Goal: Information Seeking & Learning: Learn about a topic

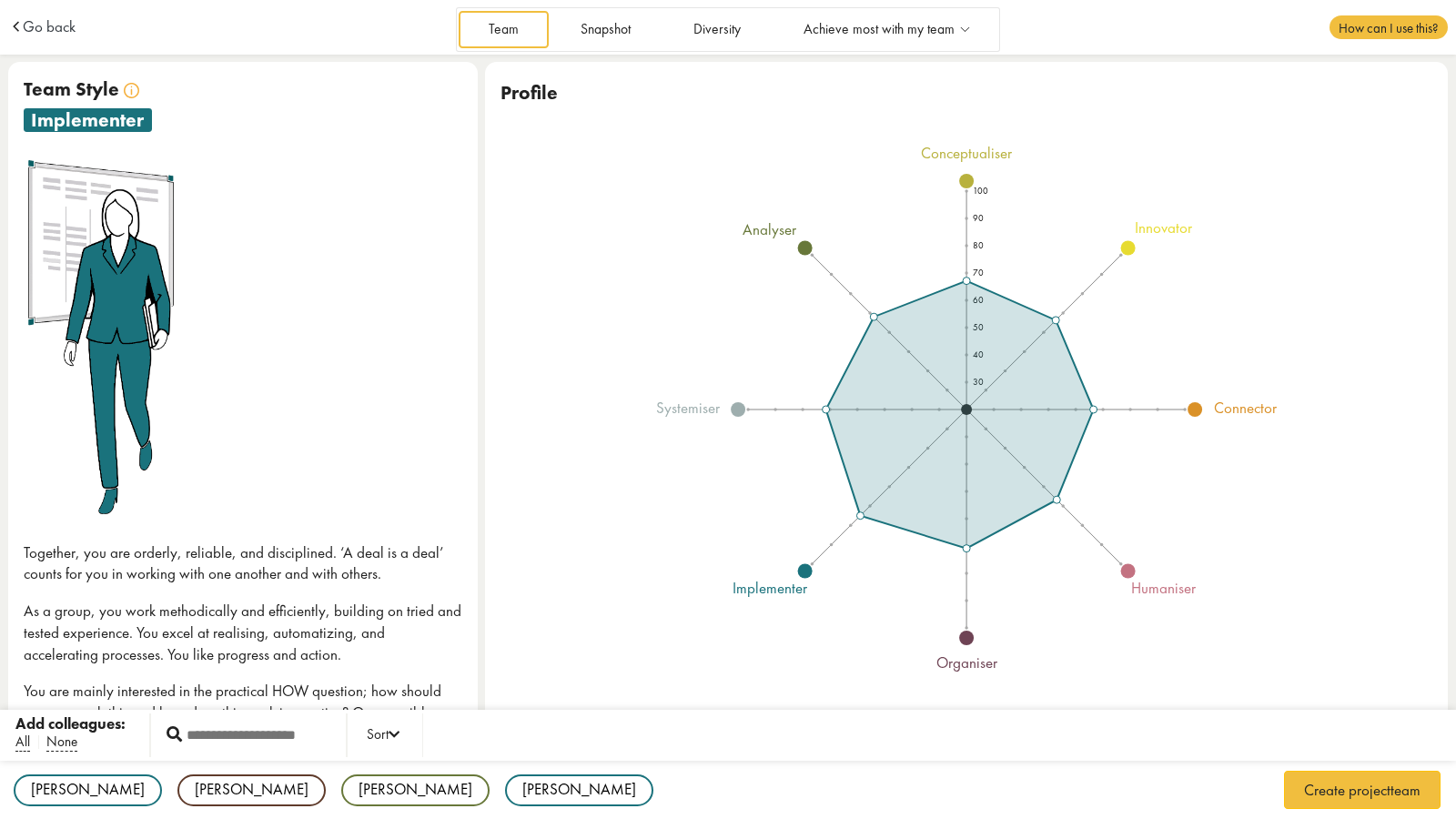
click at [31, 16] on td "Go back" at bounding box center [152, 27] width 289 height 55
click at [37, 32] on span "Go back" at bounding box center [49, 27] width 53 height 16
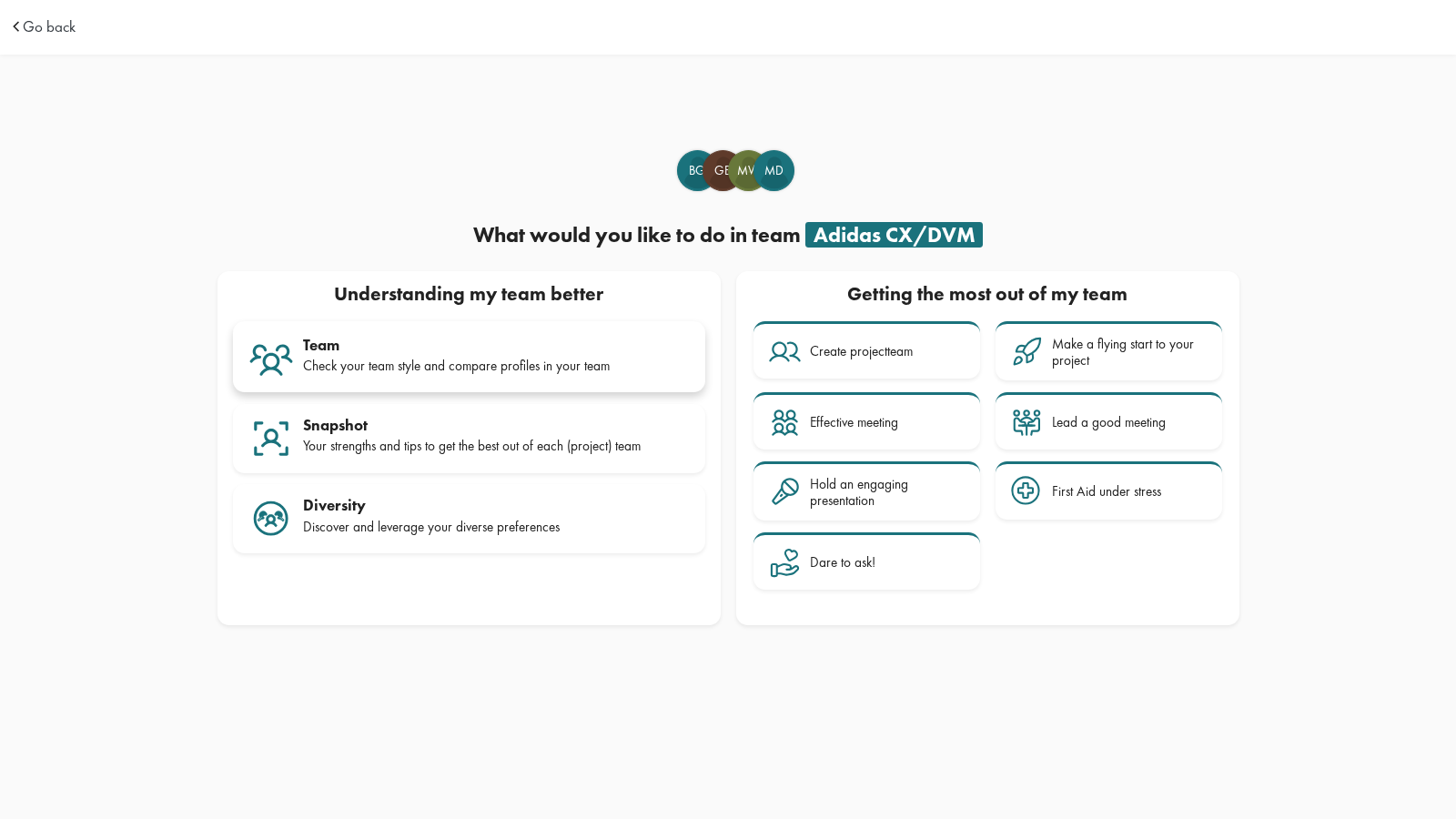
click at [434, 355] on div "Team Check your team style and compare profiles in your team" at bounding box center [497, 359] width 387 height 46
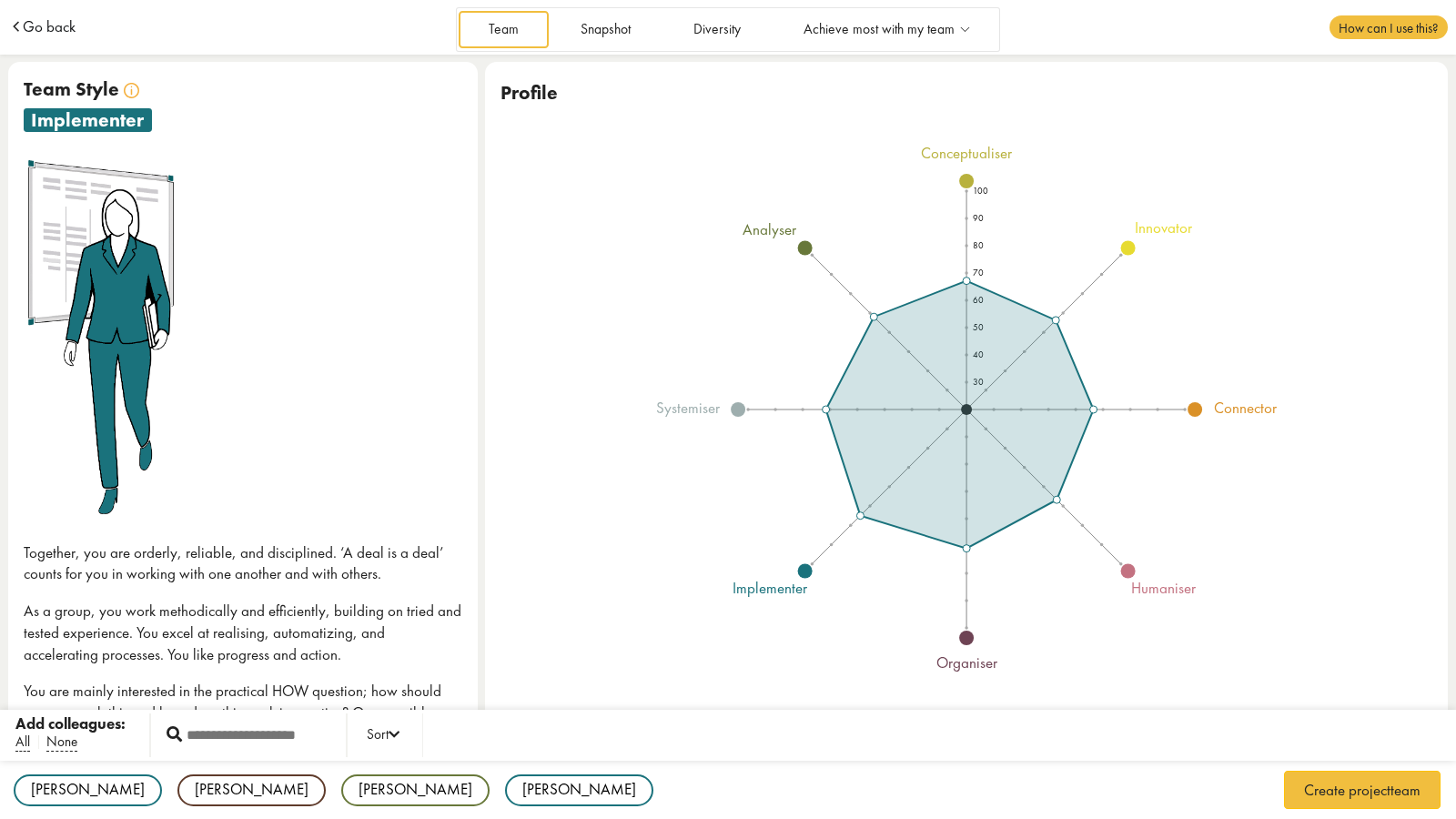
click at [60, 23] on span "Go back" at bounding box center [49, 27] width 53 height 16
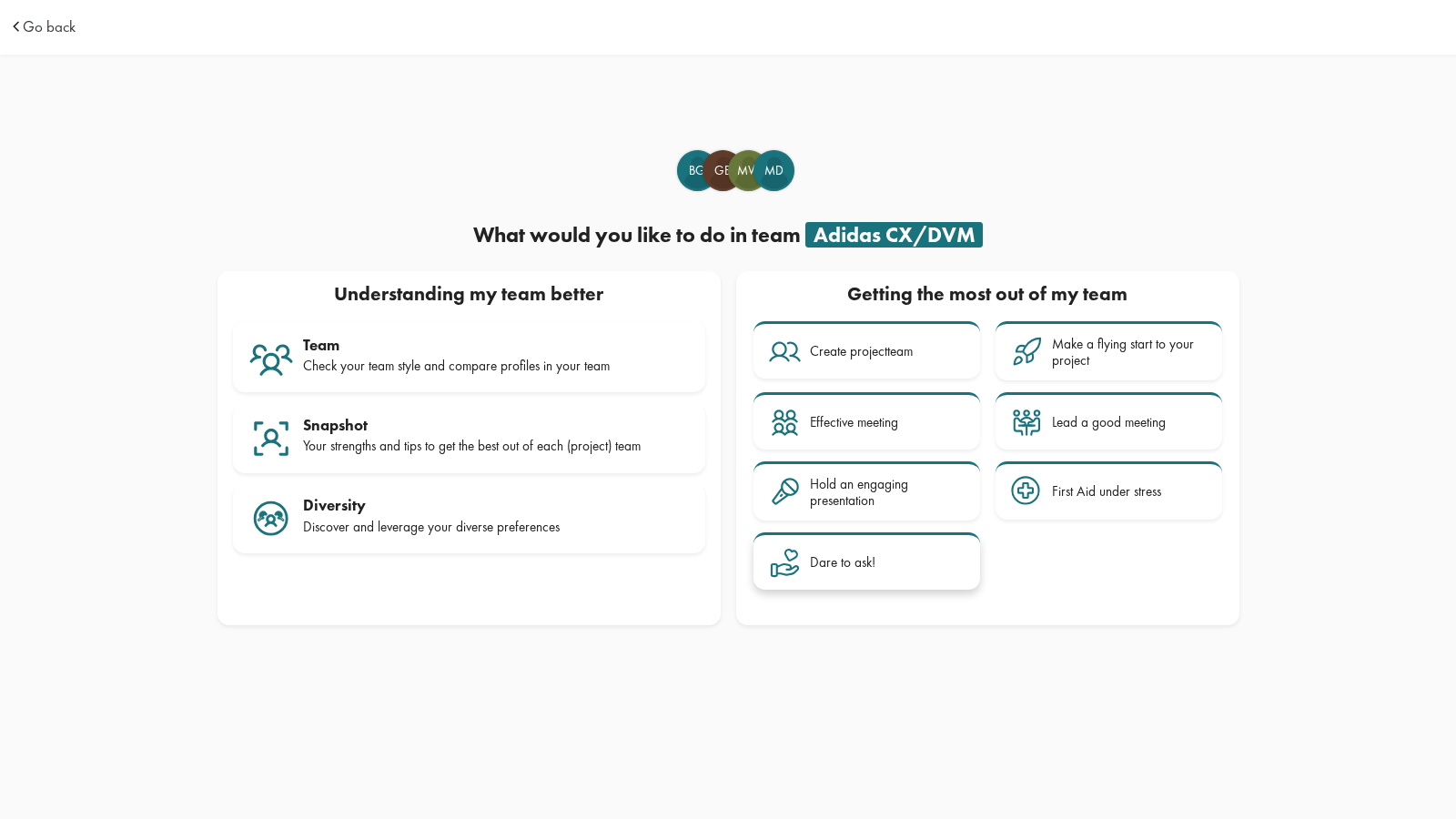
click at [845, 576] on div "Dare to ask!" at bounding box center [888, 562] width 155 height 32
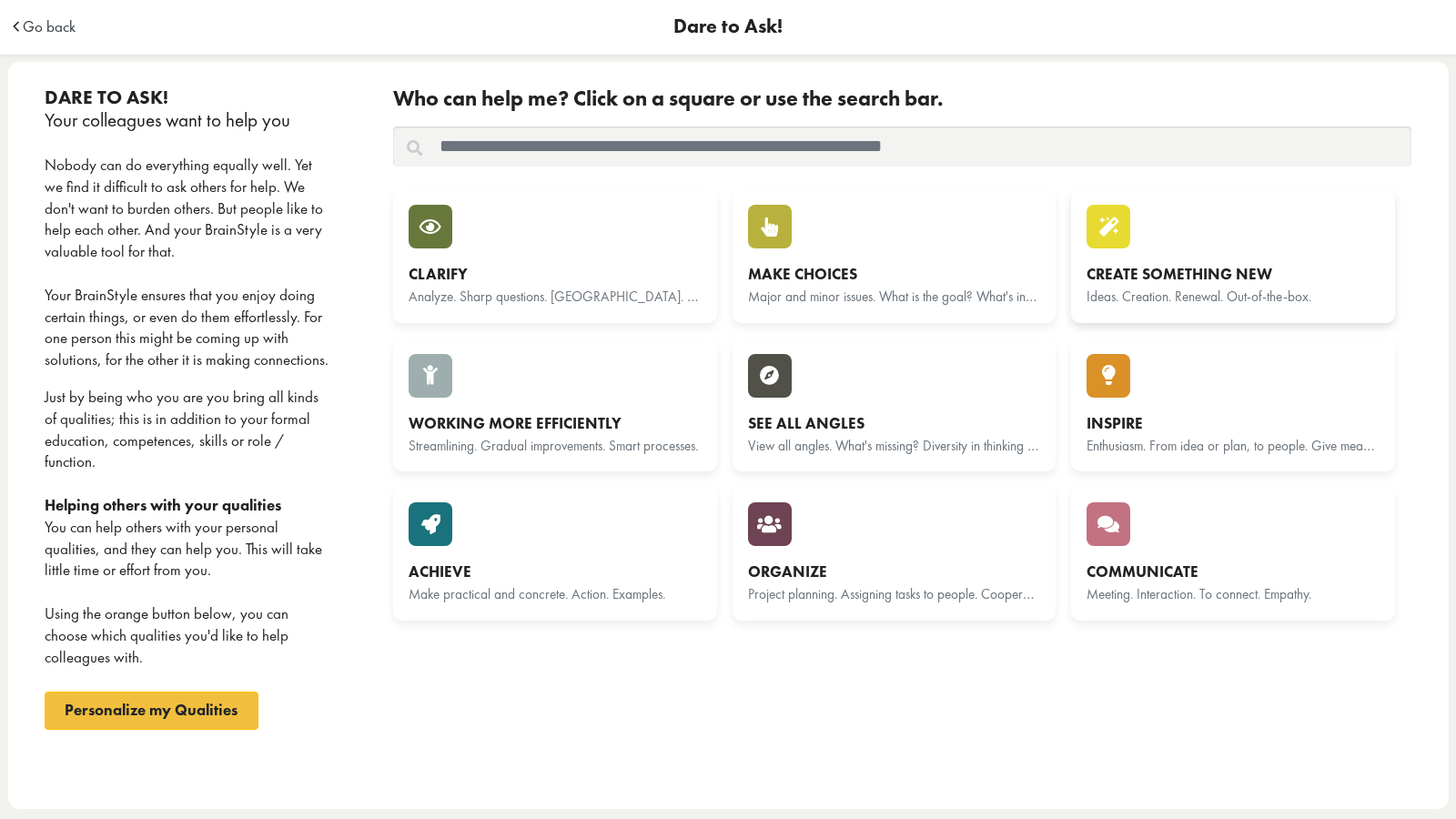
click at [1156, 273] on div "Create something new" at bounding box center [1233, 275] width 293 height 22
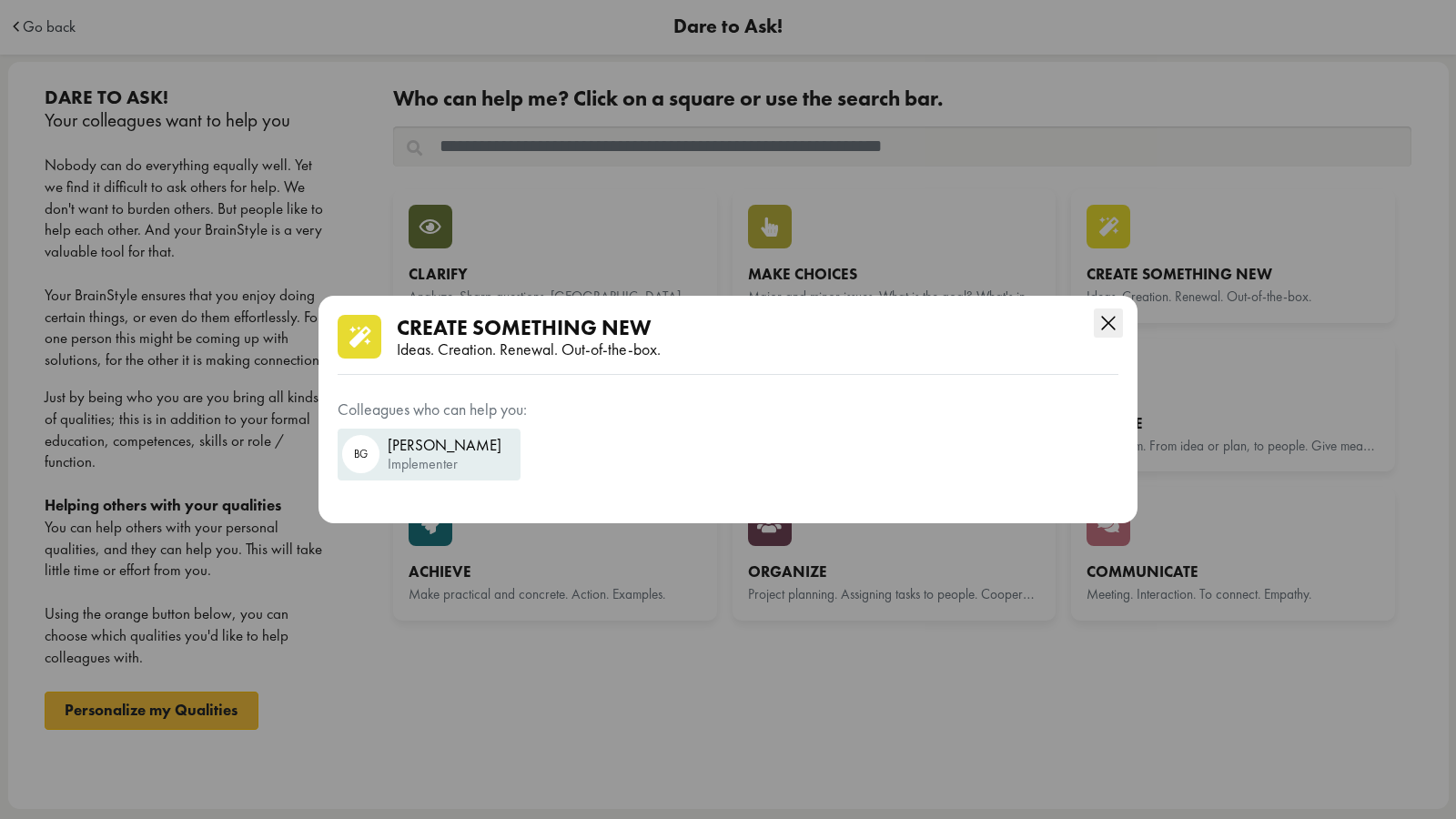
click at [1123, 324] on button "Close this dialog" at bounding box center [1108, 318] width 47 height 47
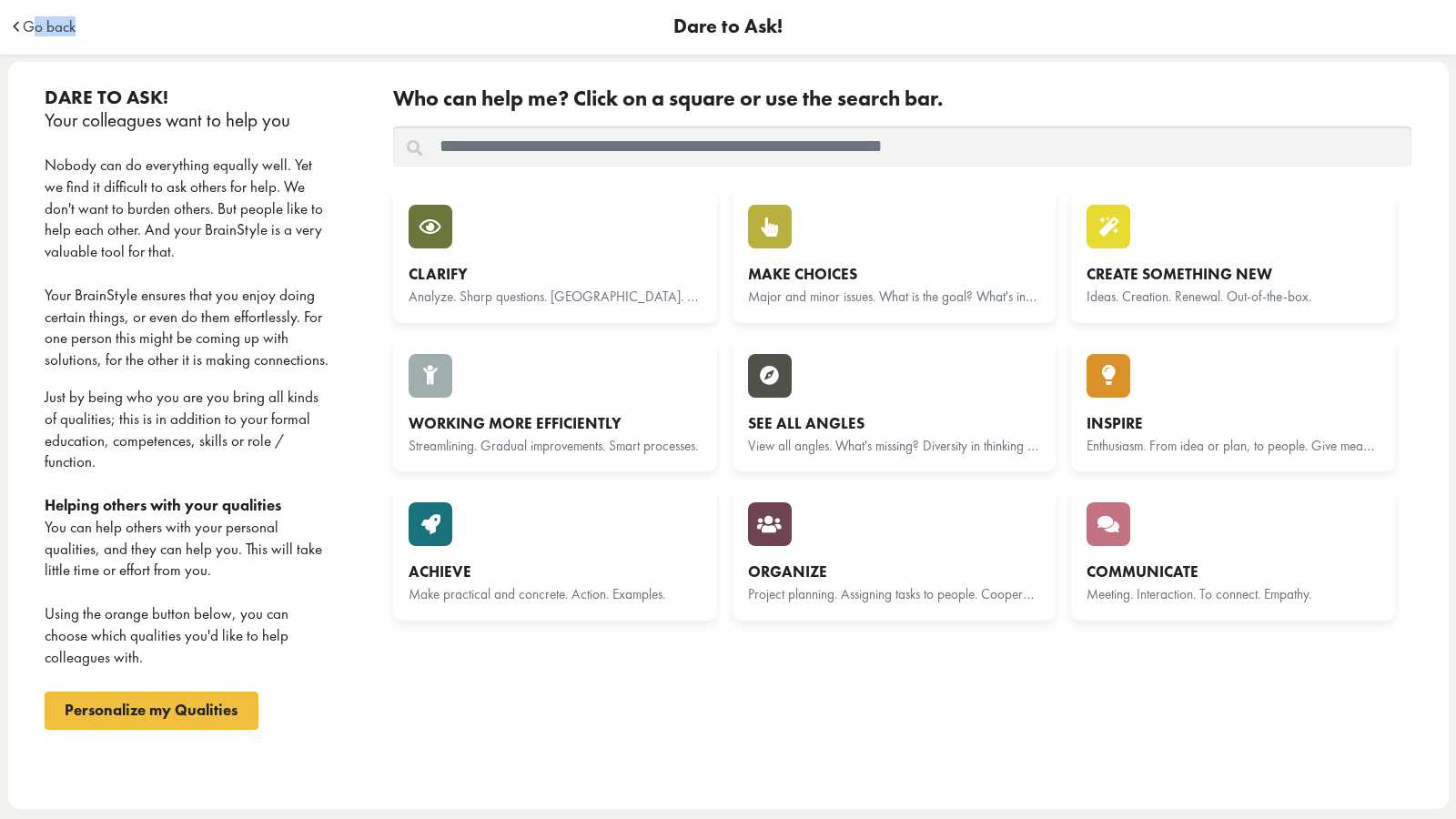
drag, startPoint x: 94, startPoint y: 8, endPoint x: 37, endPoint y: 37, distance: 64.0
click at [37, 37] on td "Go back" at bounding box center [187, 27] width 360 height 55
drag, startPoint x: 37, startPoint y: 37, endPoint x: 44, endPoint y: 27, distance: 12.2
click at [44, 27] on td "Go back" at bounding box center [187, 27] width 360 height 55
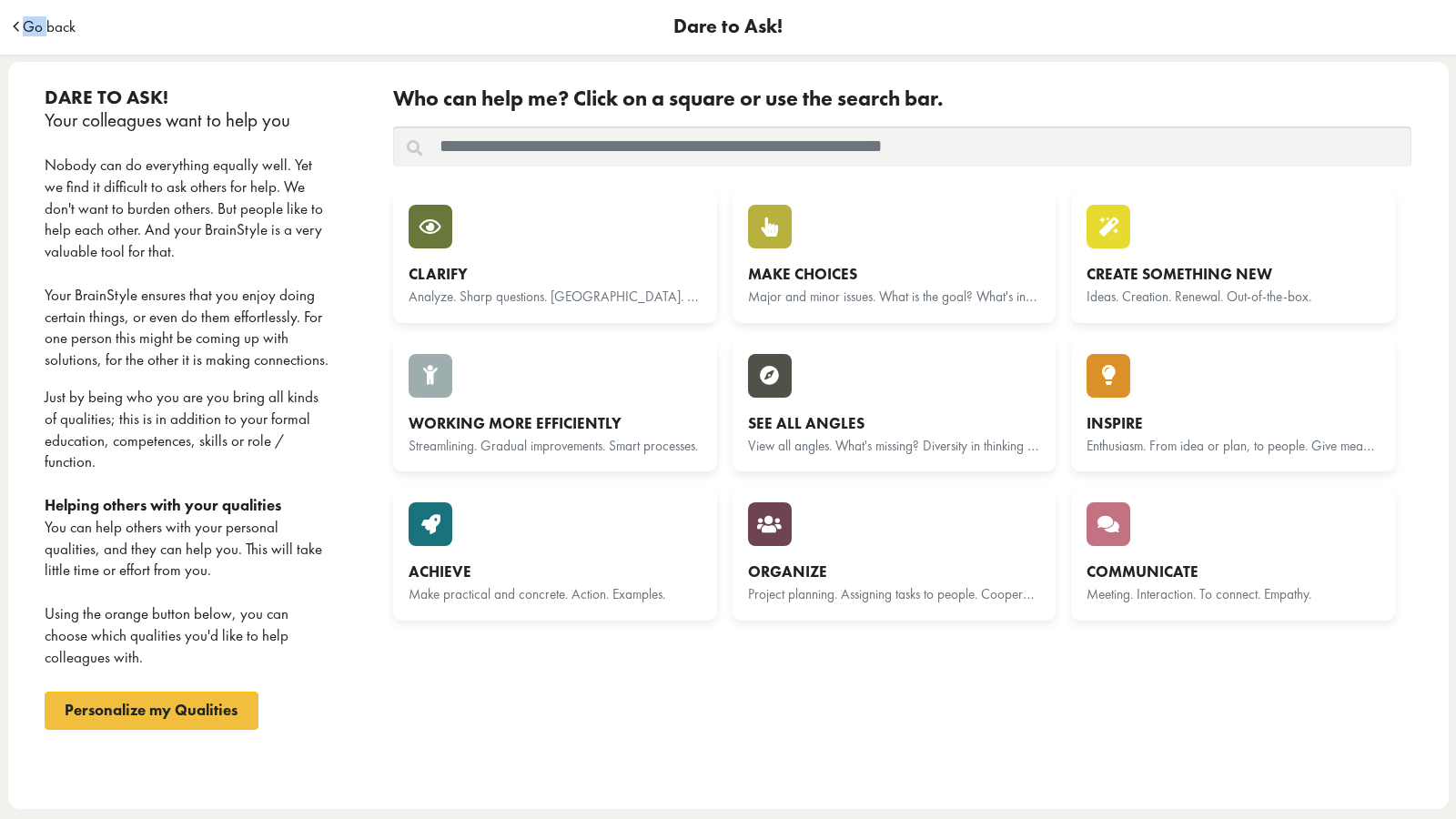
click at [44, 27] on span "Go back" at bounding box center [49, 27] width 53 height 16
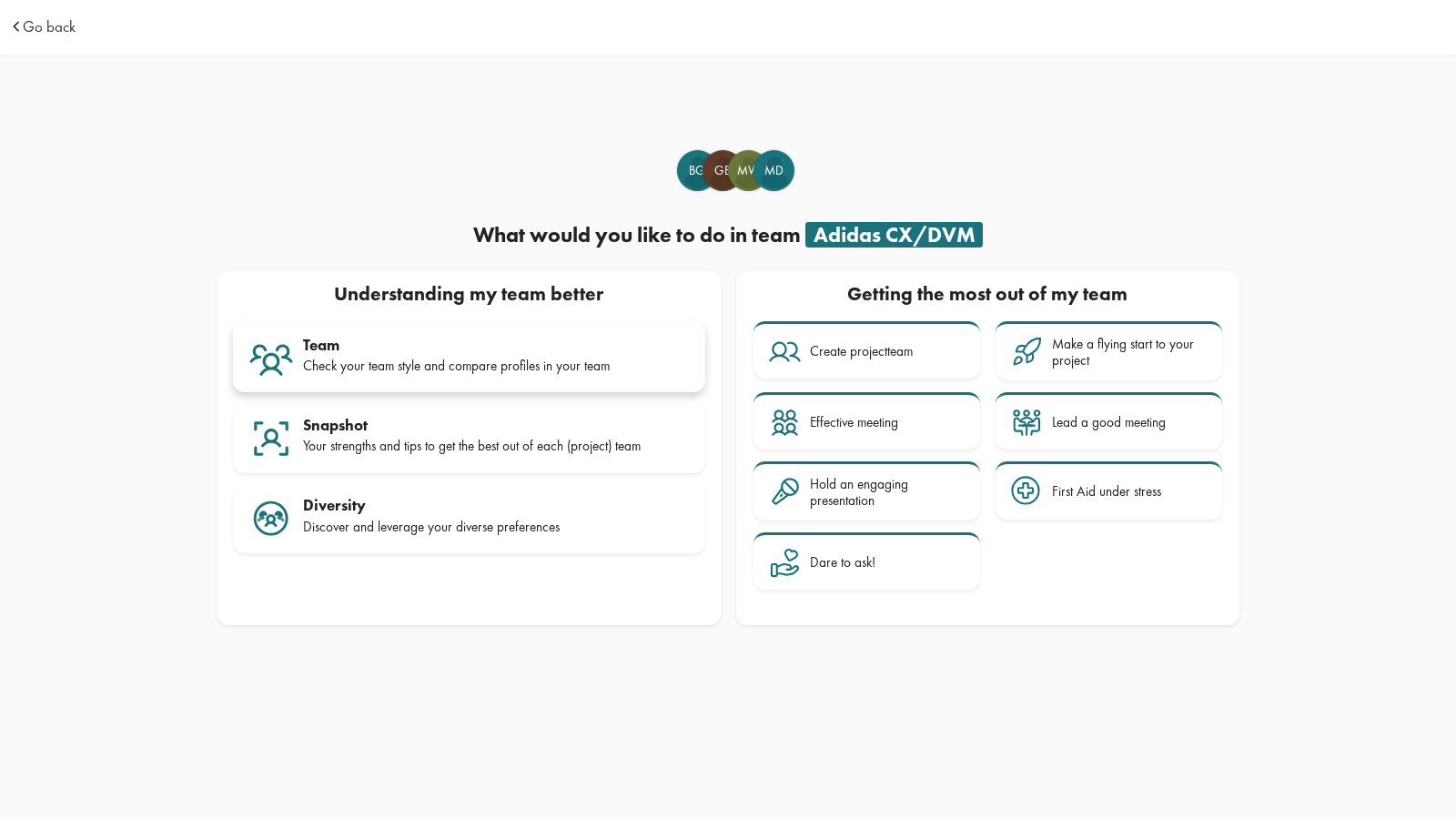
click at [567, 362] on div "Check your team style and compare profiles in your team" at bounding box center [497, 366] width 387 height 17
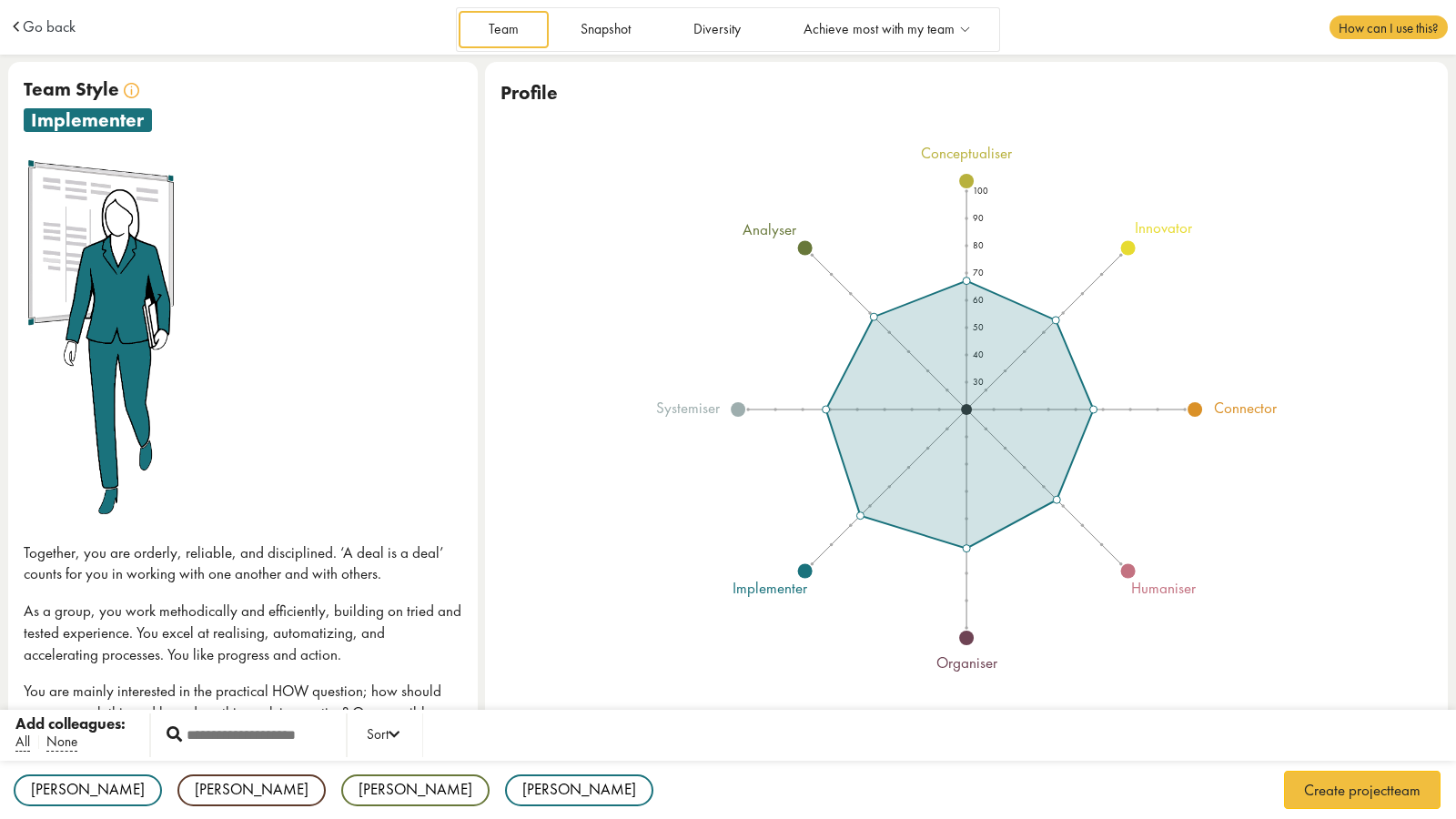
click at [14, 748] on div "Add colleagues: All None Sort First name Last name BrainStyle" at bounding box center [728, 735] width 1456 height 51
click at [28, 742] on span "All" at bounding box center [23, 742] width 15 height 19
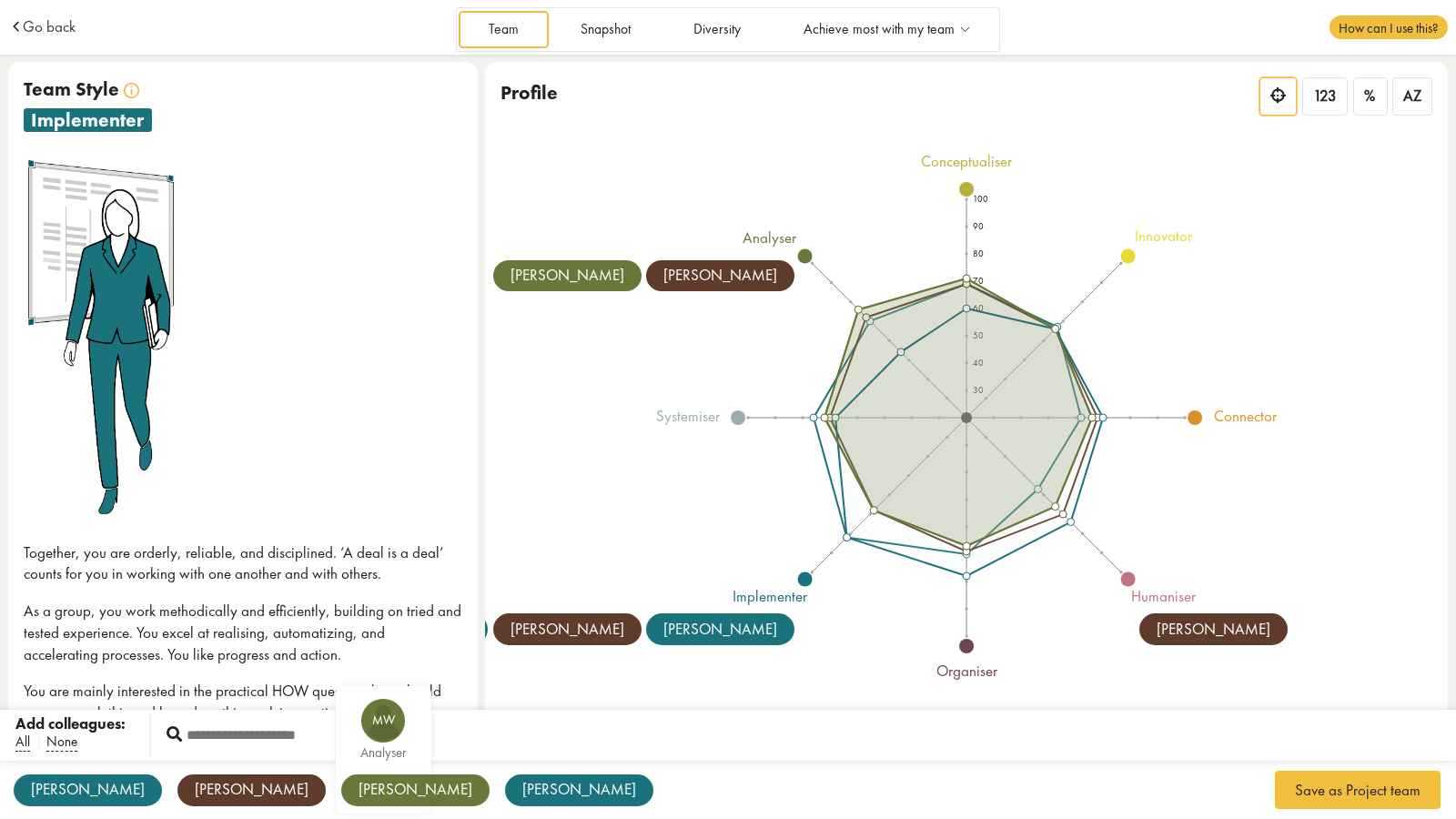
click at [341, 787] on div "[PERSON_NAME]" at bounding box center [416, 790] width 149 height 32
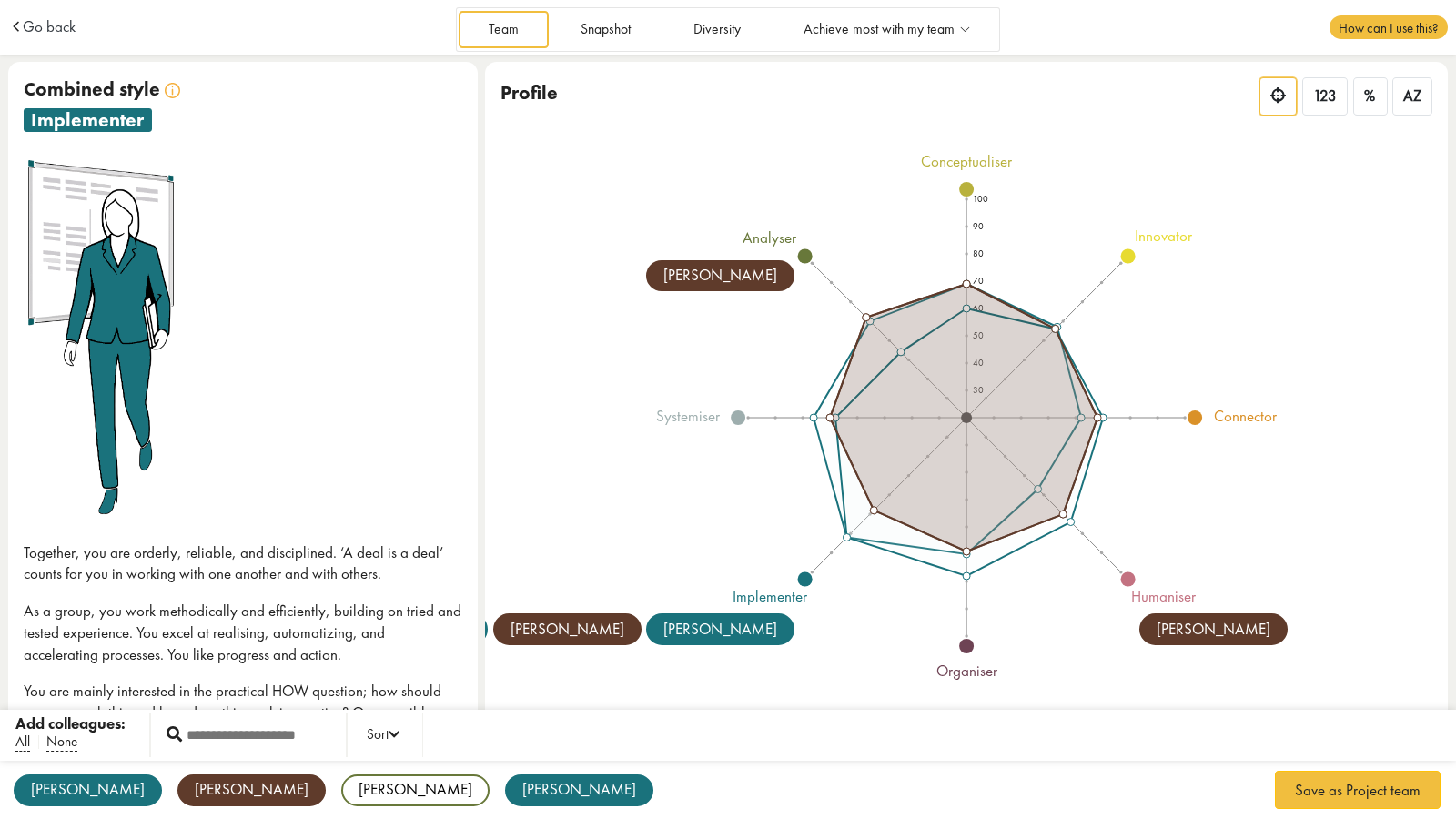
click at [178, 784] on div "[PERSON_NAME]" at bounding box center [252, 790] width 149 height 32
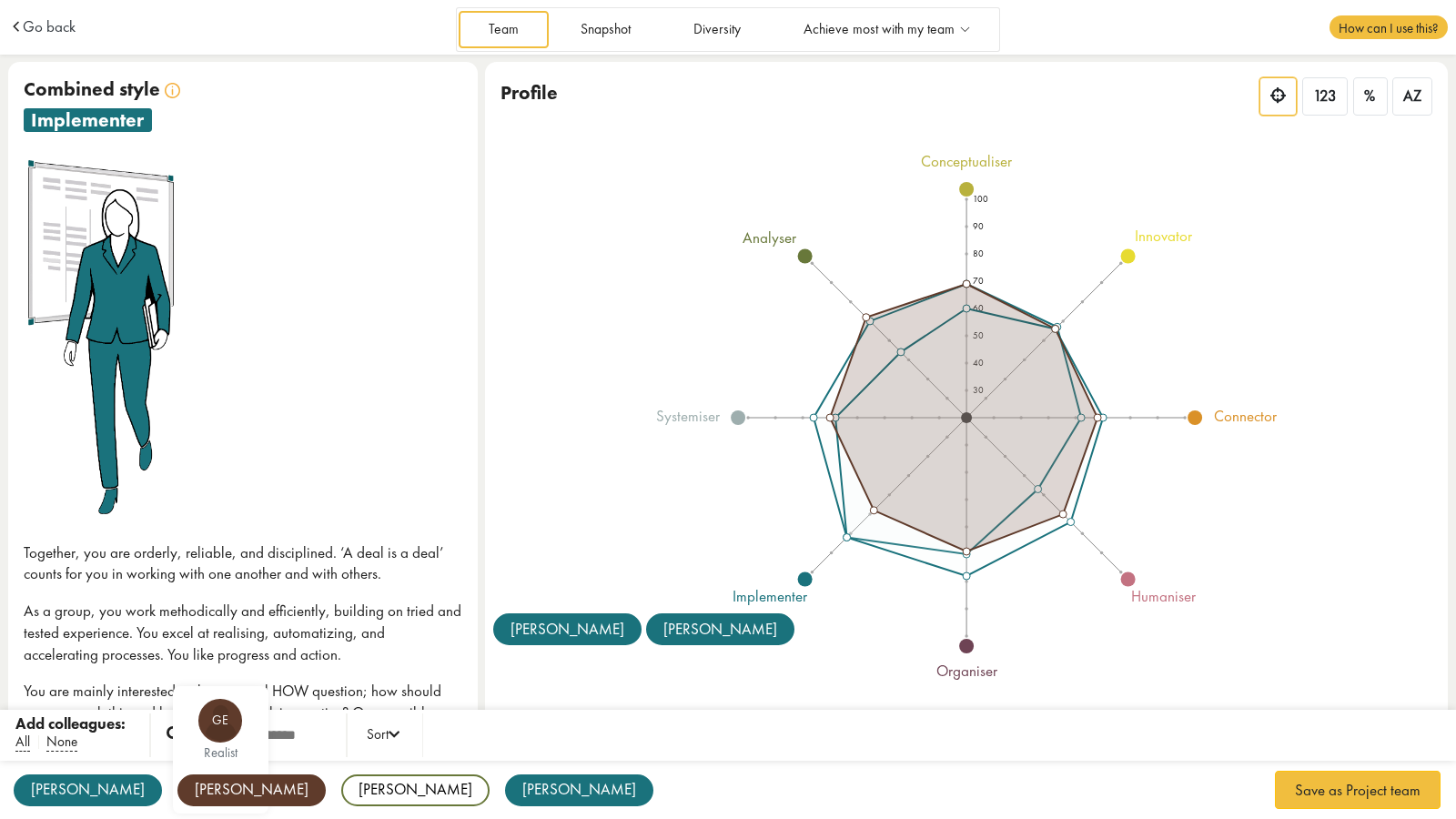
click at [178, 777] on div "[PERSON_NAME]" at bounding box center [252, 790] width 149 height 32
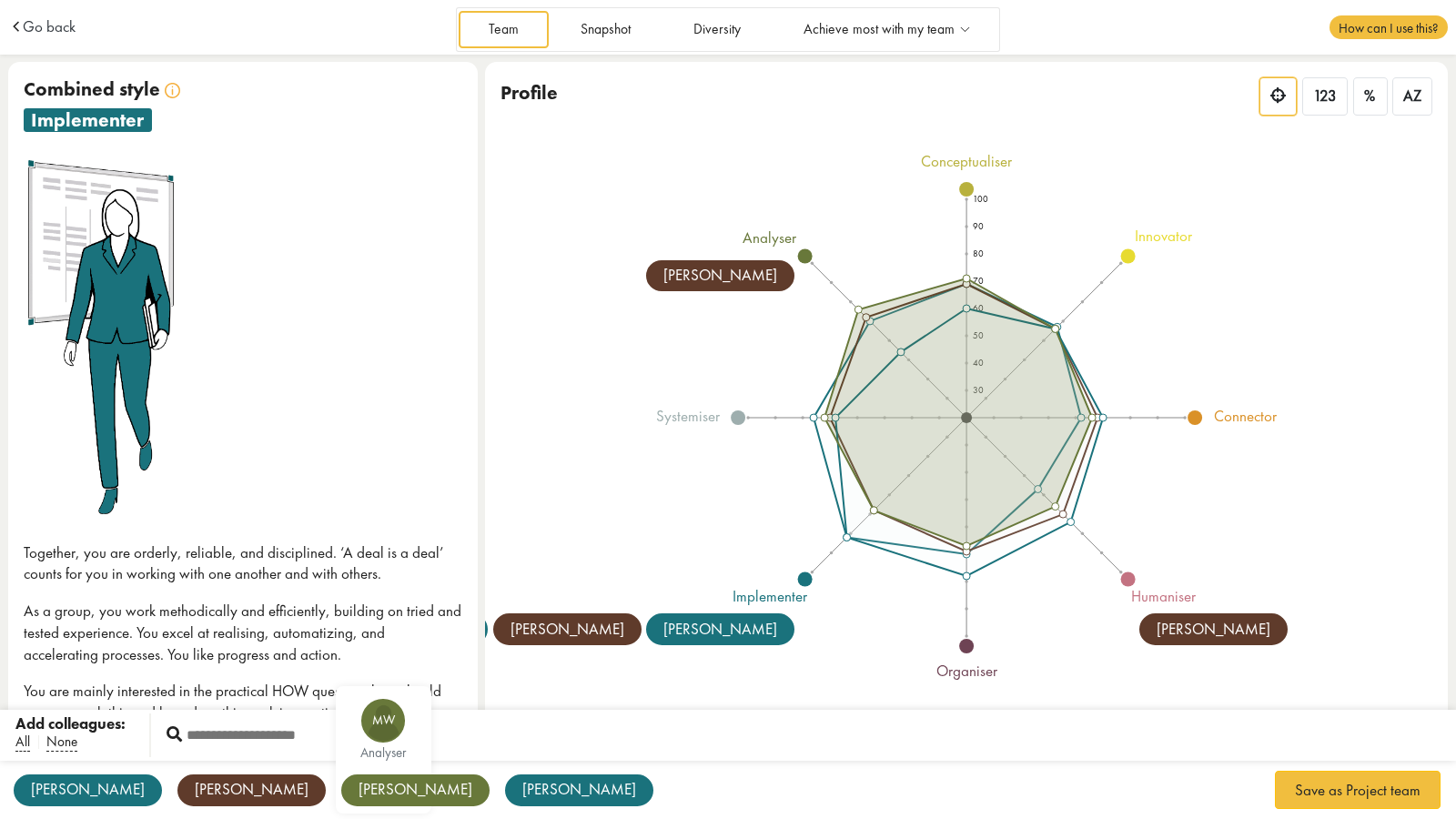
click at [341, 778] on div "[PERSON_NAME]" at bounding box center [416, 790] width 149 height 32
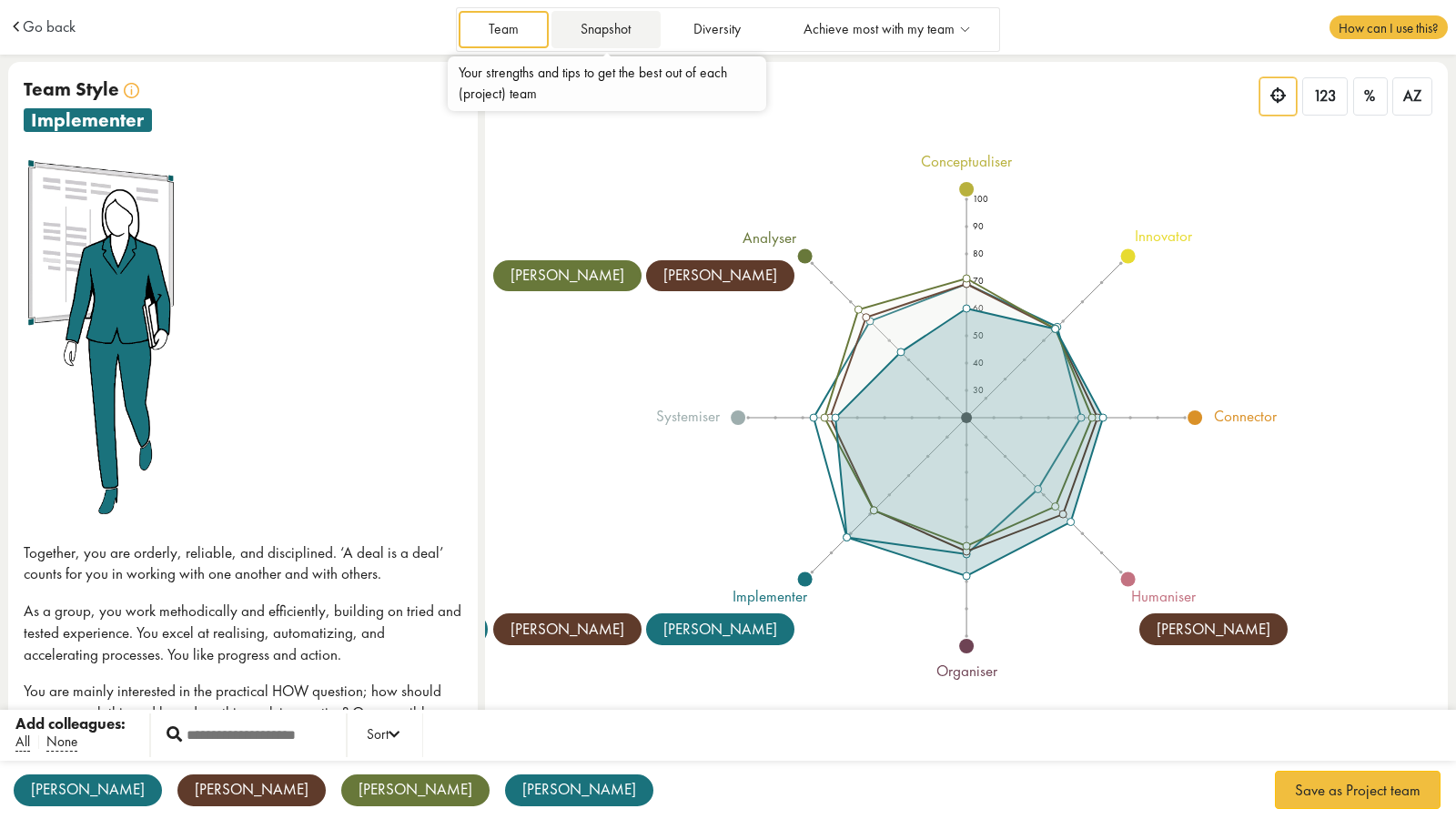
click at [590, 26] on link "Snapshot" at bounding box center [606, 30] width 109 height 38
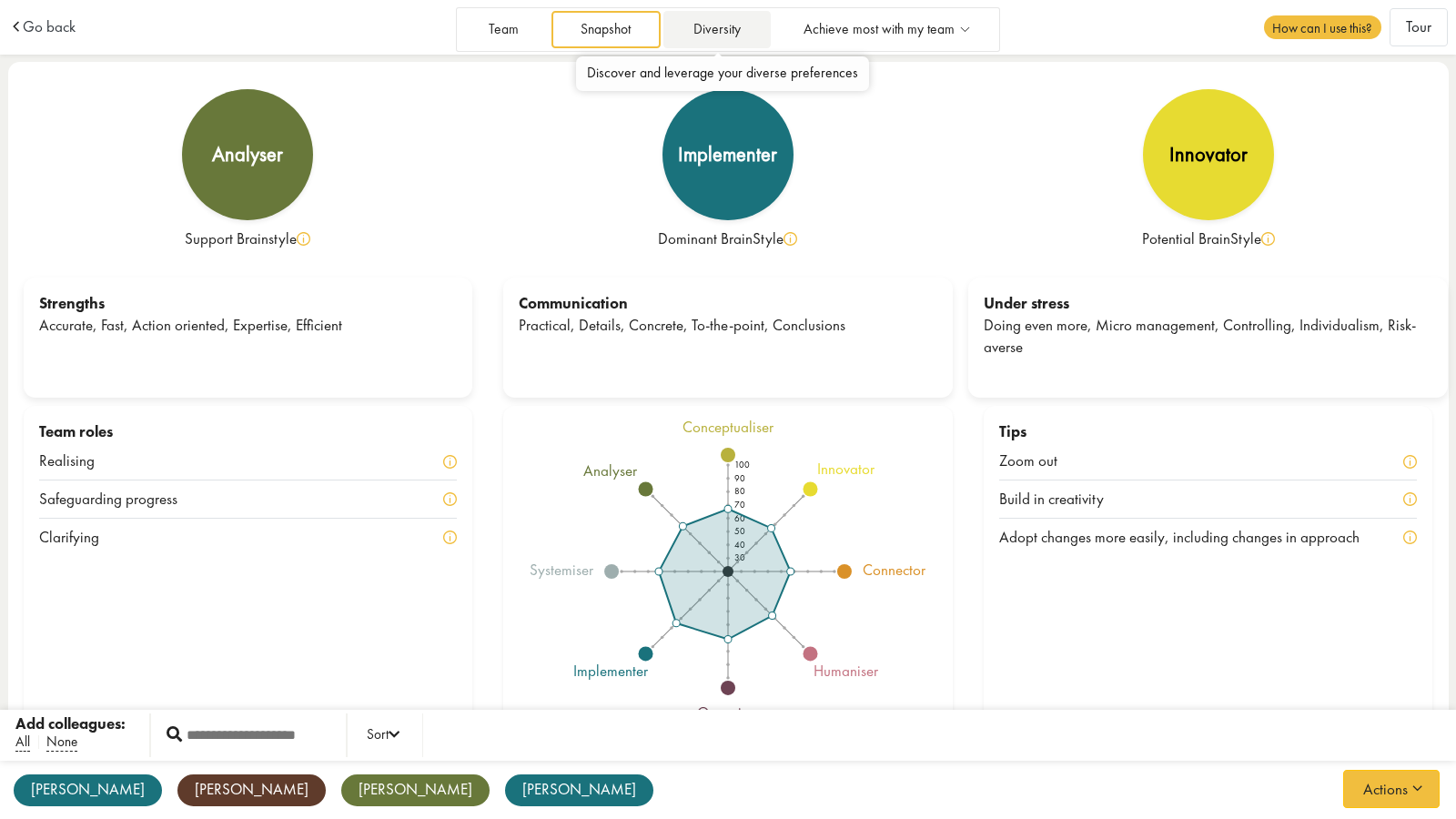
click at [724, 33] on link "Diversity" at bounding box center [716, 30] width 106 height 38
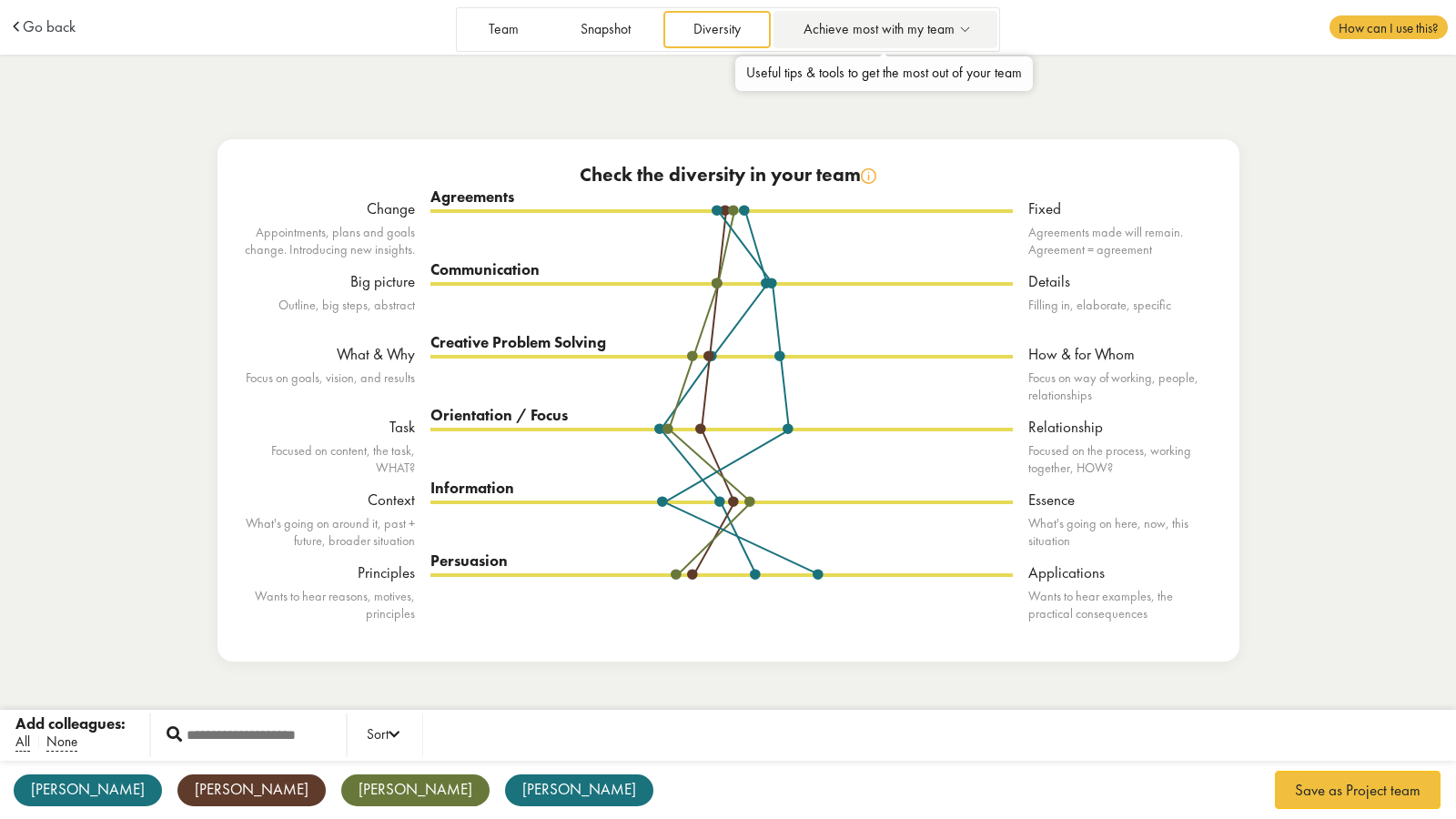
click at [988, 26] on link "Achieve most with my team" at bounding box center [886, 30] width 224 height 38
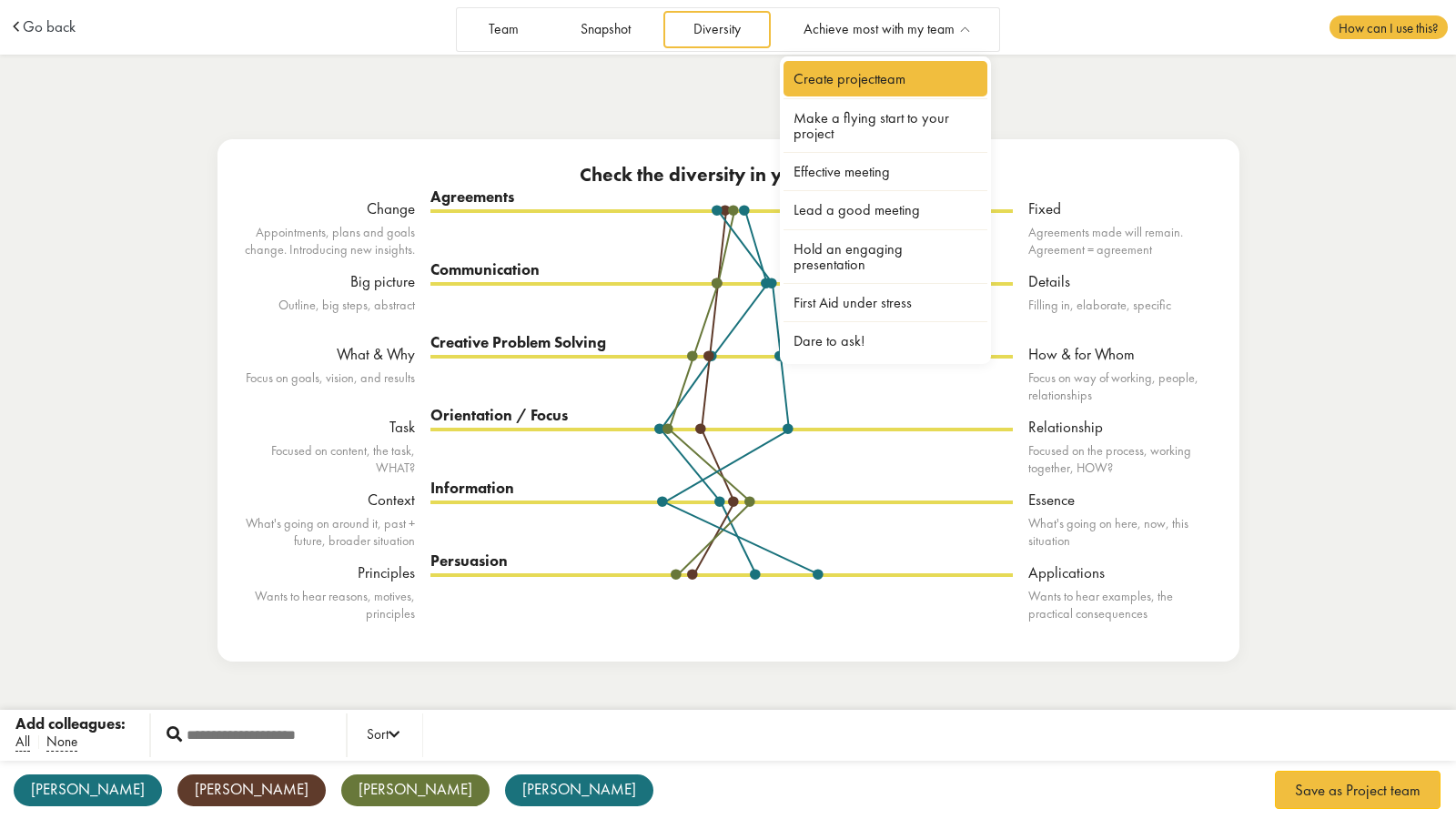
click at [924, 79] on link "Create projectteam" at bounding box center [886, 78] width 204 height 36
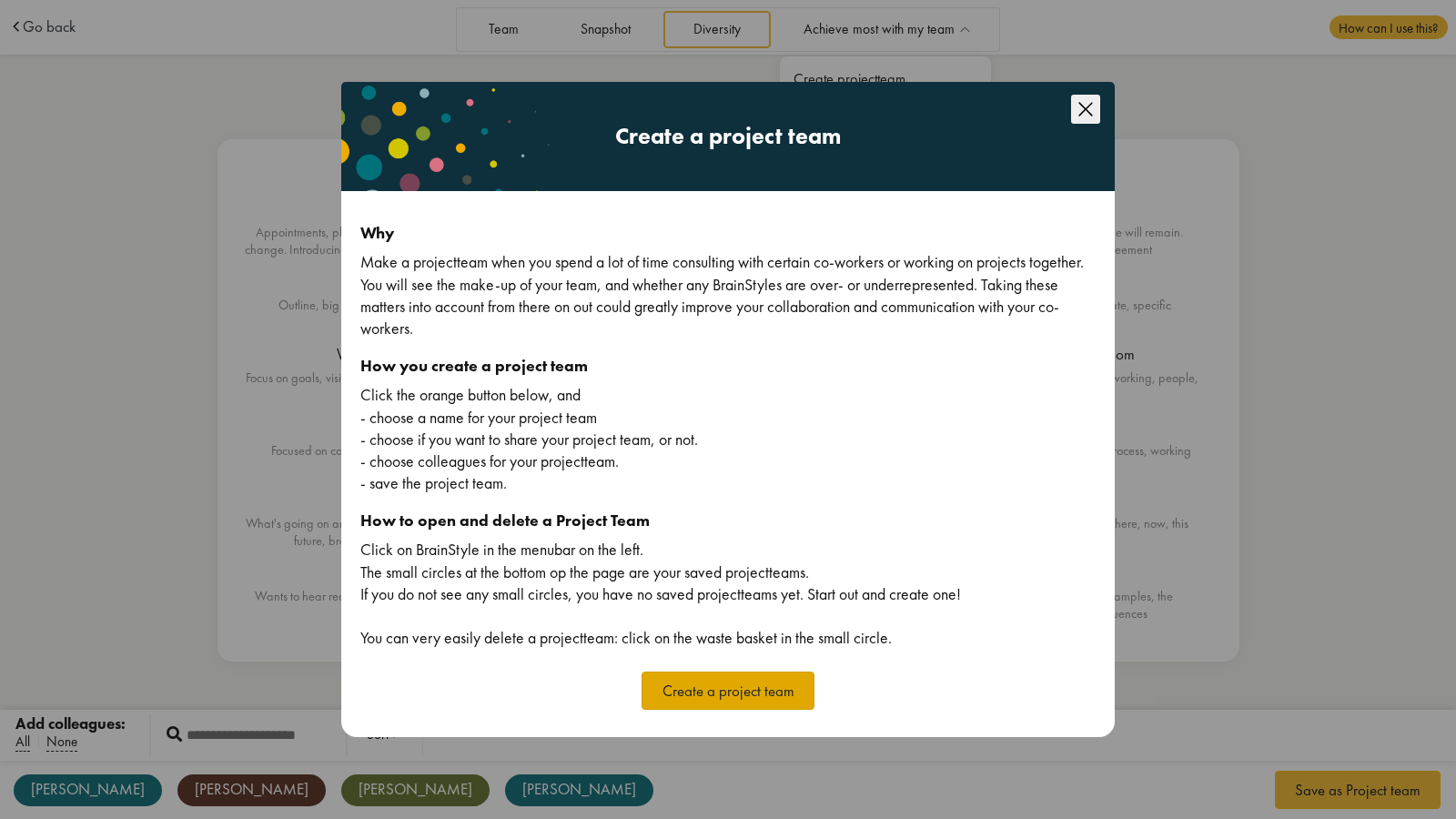
click at [701, 694] on button "Create a project team" at bounding box center [728, 690] width 173 height 39
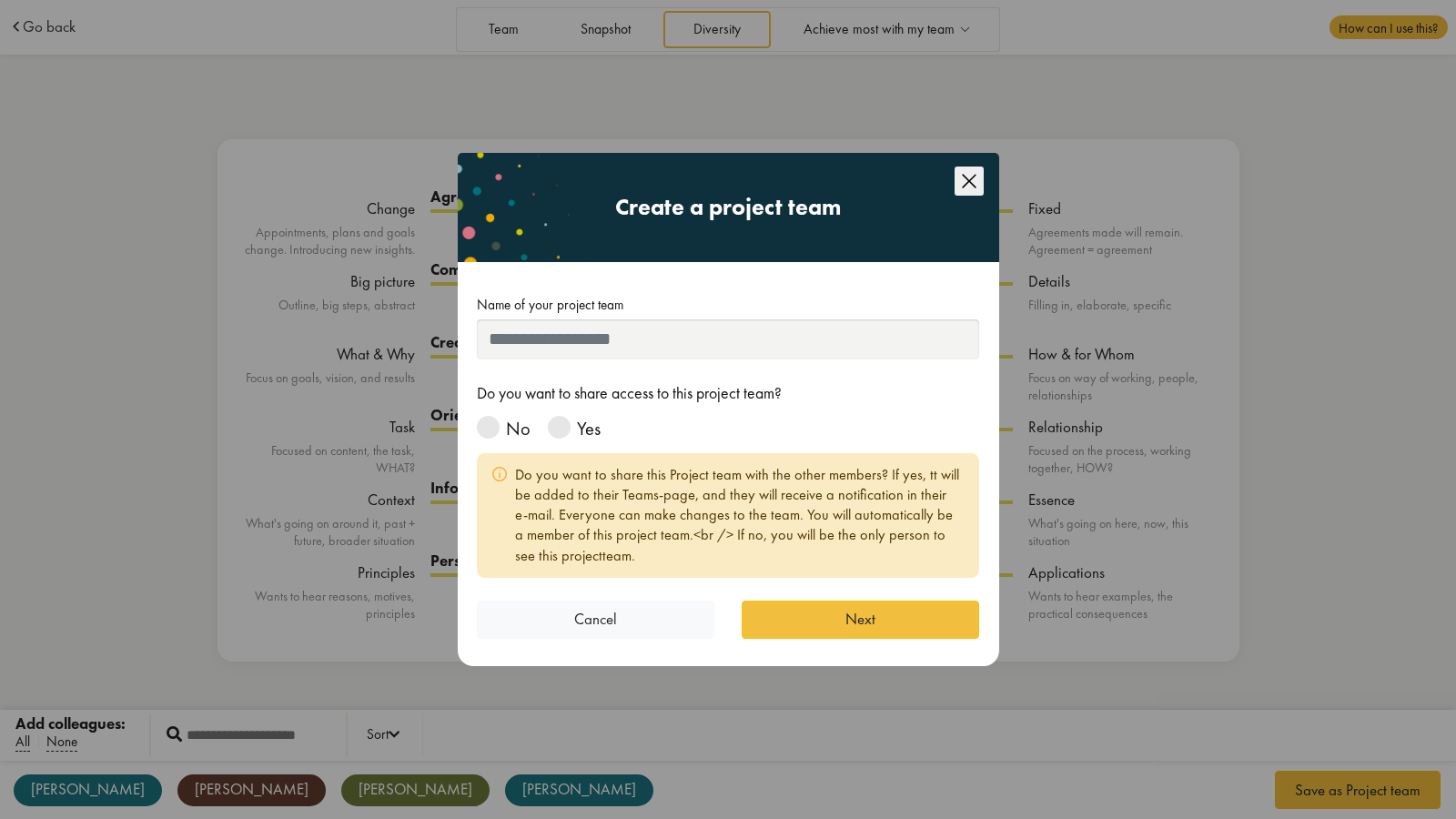
click at [965, 176] on icon "Close this dialog" at bounding box center [969, 180] width 14 height 14
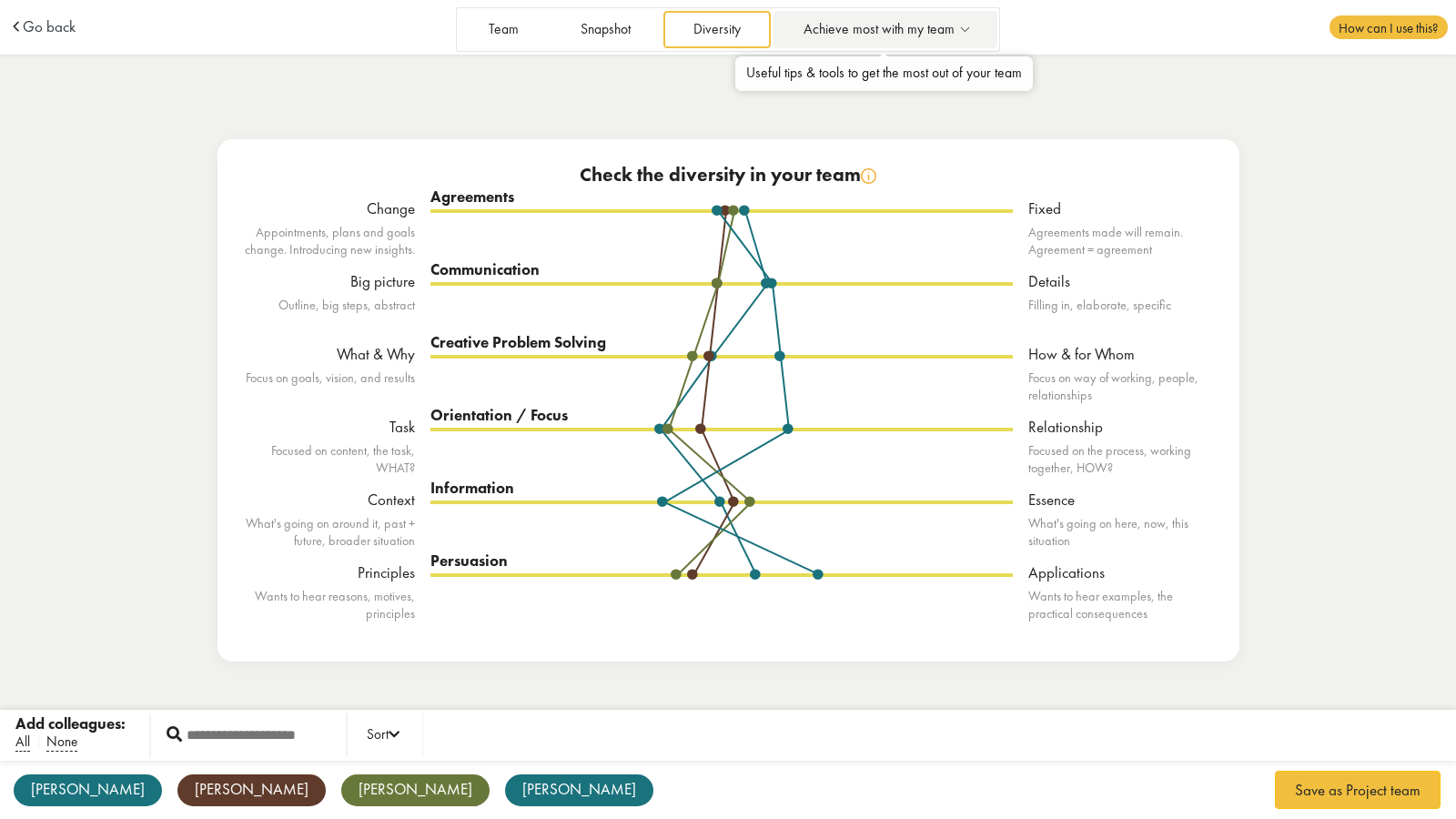
click at [898, 27] on span "Achieve most with my team" at bounding box center [879, 30] width 151 height 16
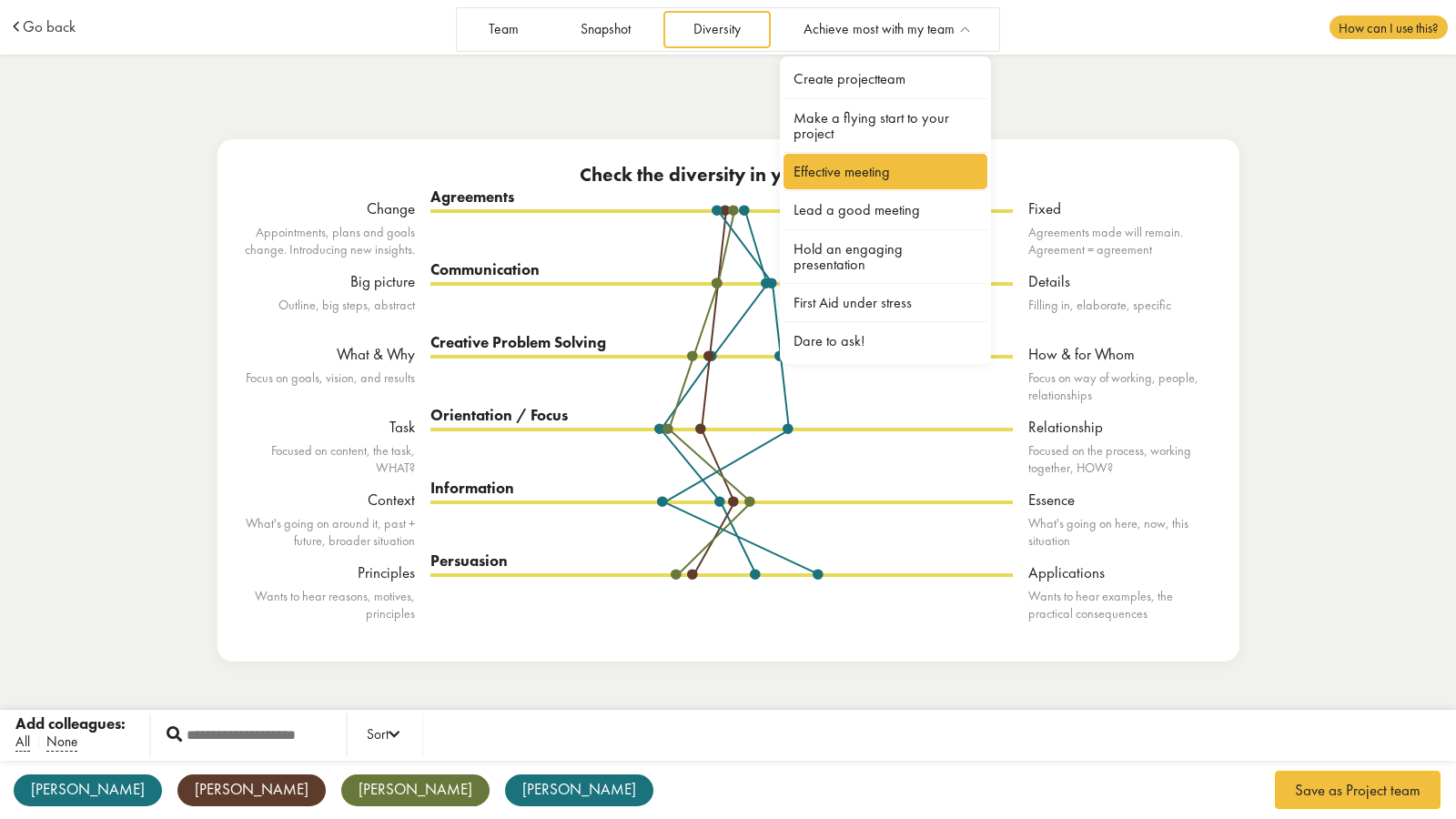
click at [863, 177] on link "Effective meeting" at bounding box center [886, 172] width 204 height 36
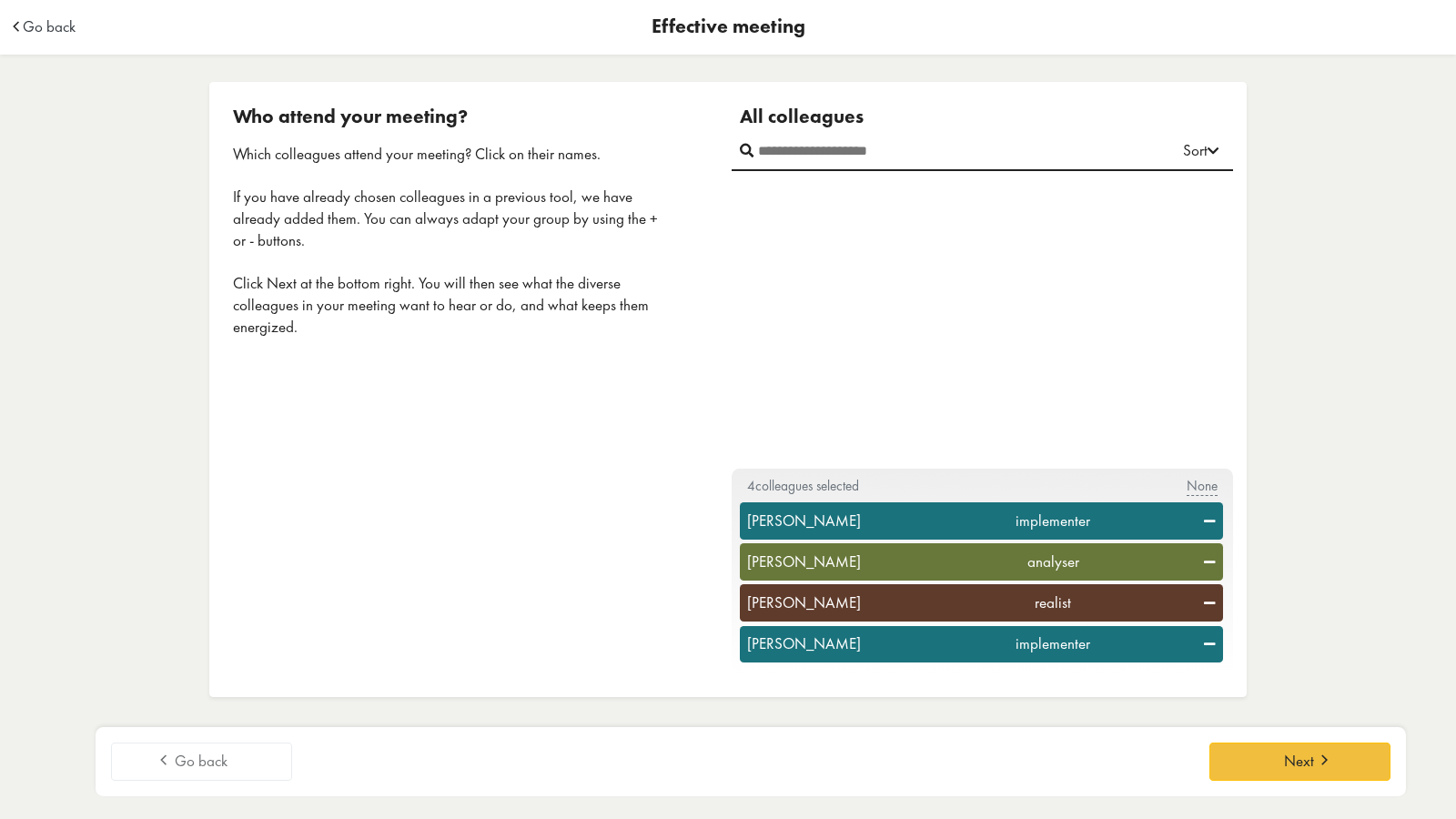
click at [988, 530] on div "implementer" at bounding box center [1052, 522] width 303 height 22
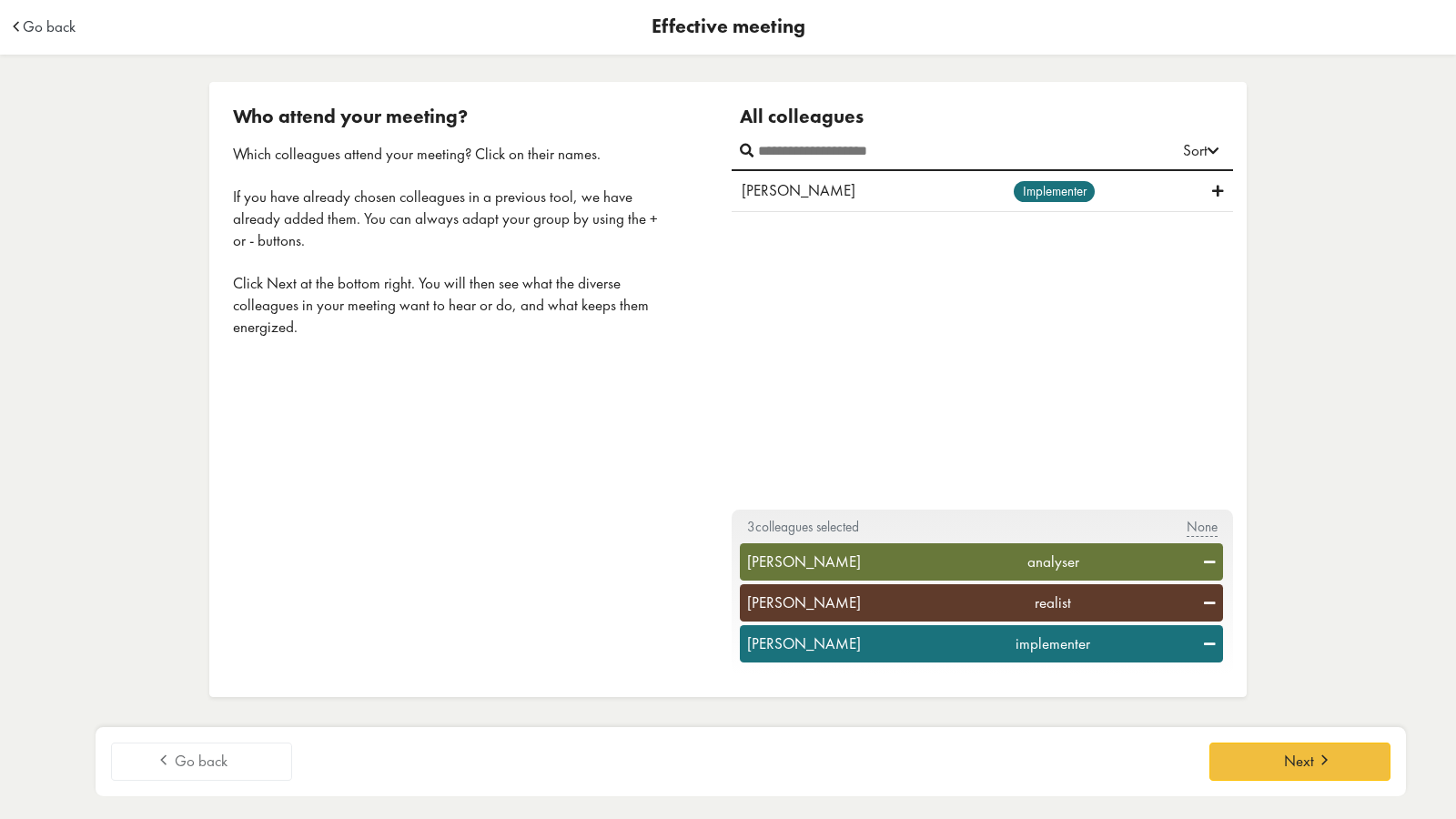
click at [993, 568] on div "analyser" at bounding box center [1052, 562] width 303 height 22
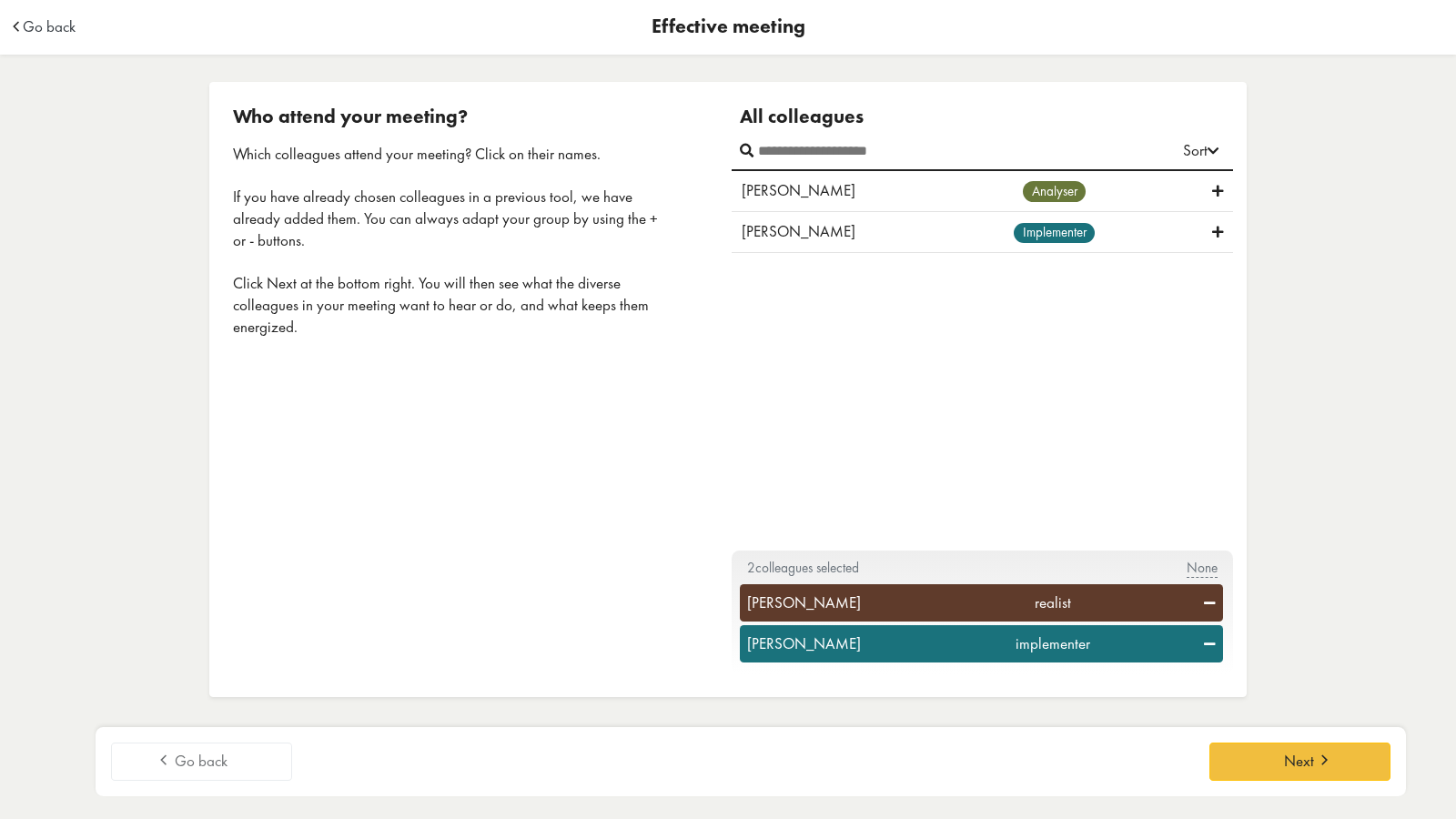
click at [1002, 609] on div "realist" at bounding box center [1052, 603] width 303 height 22
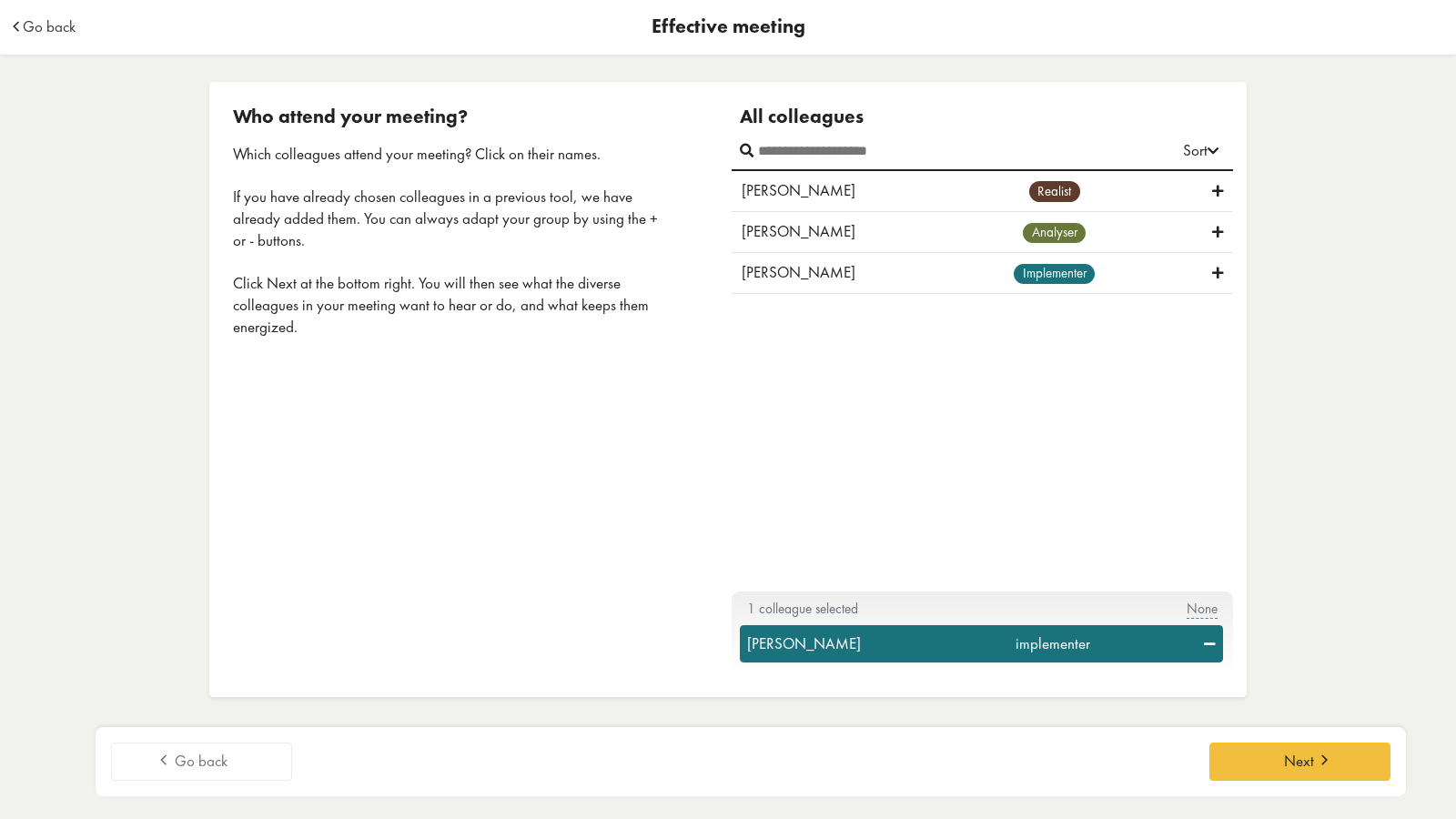
click at [1011, 645] on div "implementer" at bounding box center [1052, 644] width 303 height 22
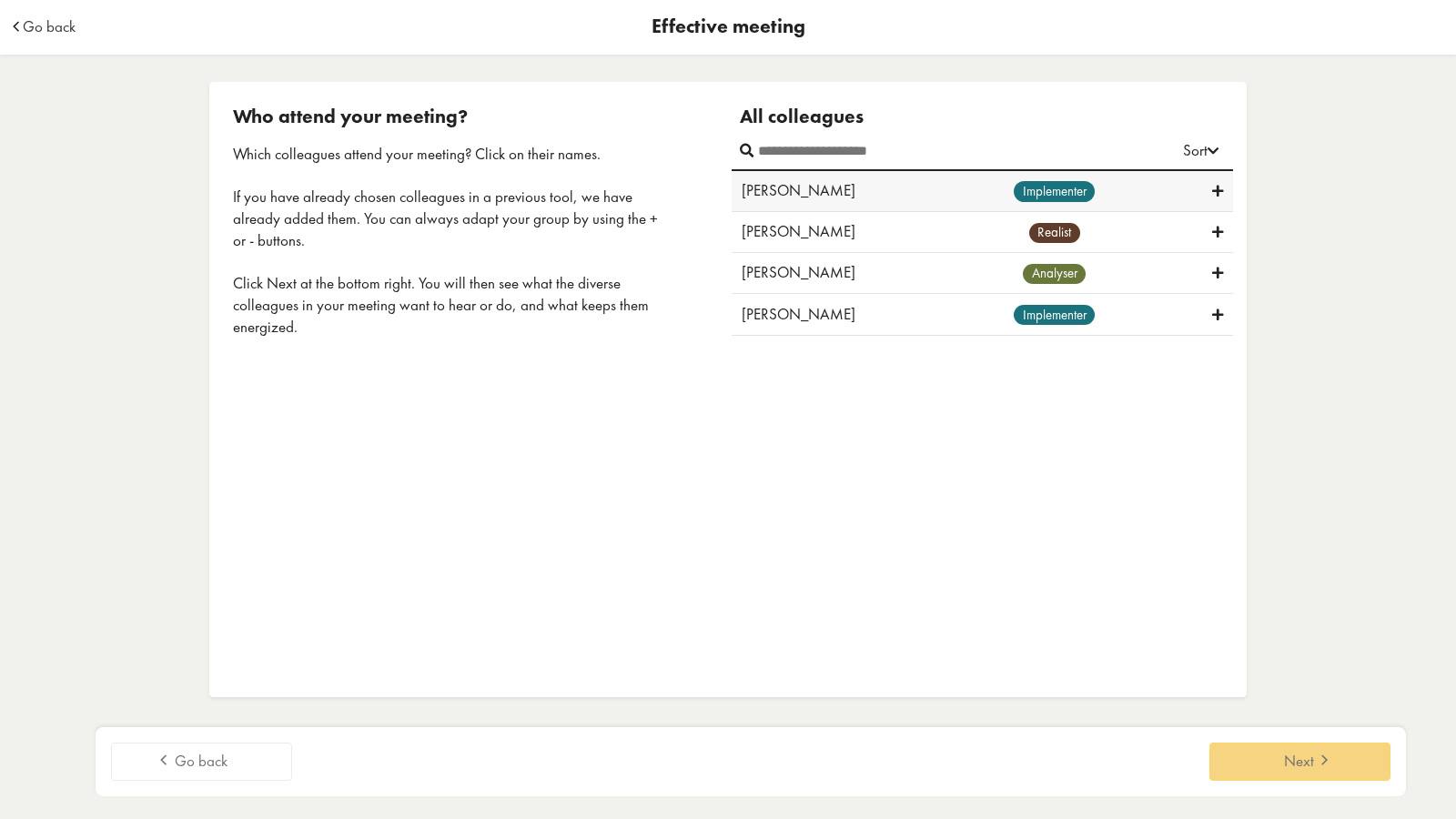
click at [1098, 182] on div "implementer" at bounding box center [1054, 191] width 315 height 22
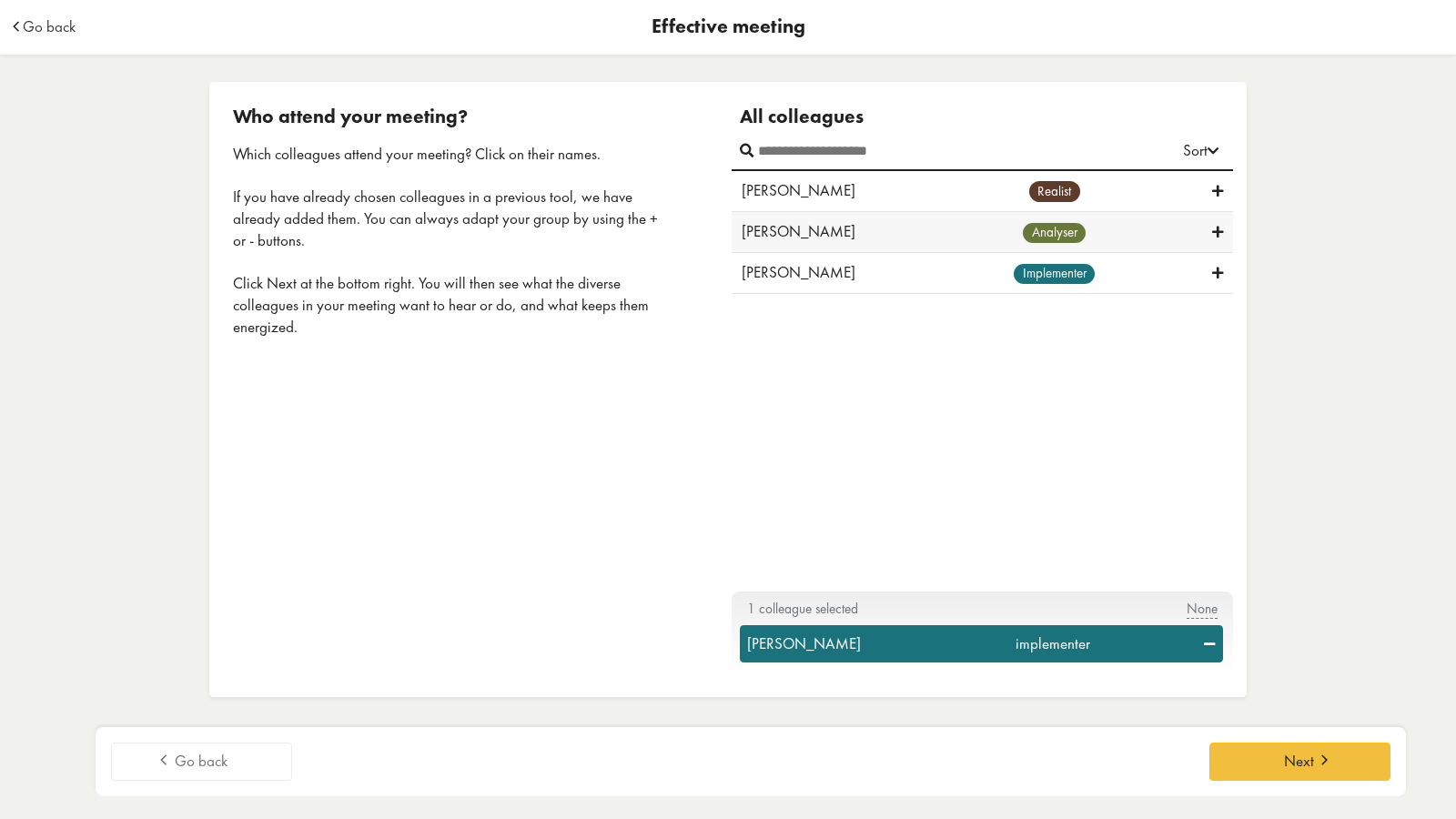
click at [1099, 230] on div "analyser" at bounding box center [1054, 232] width 315 height 22
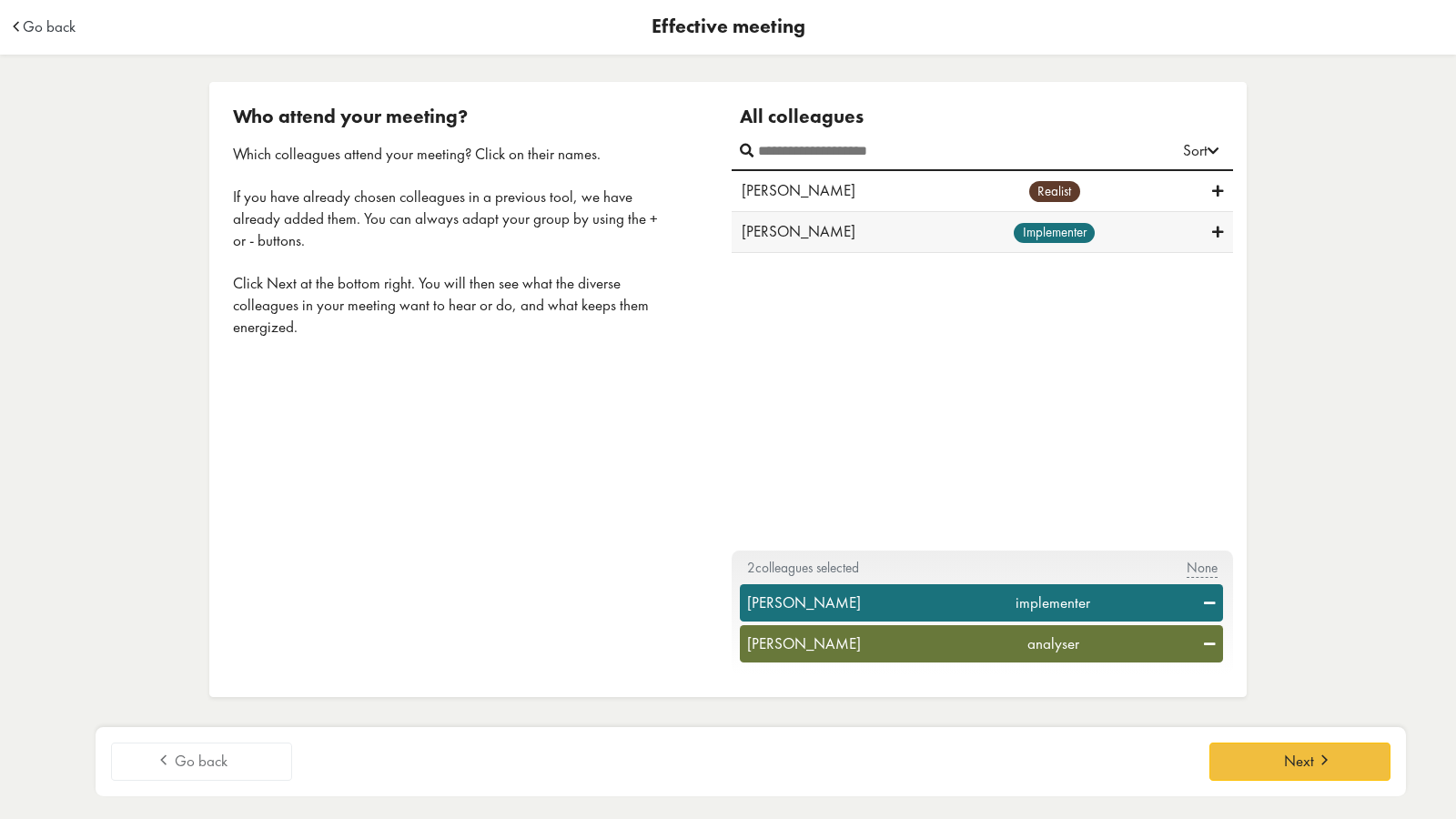
click at [1107, 246] on div "Michael Doerflinger implementer" at bounding box center [983, 232] width 502 height 41
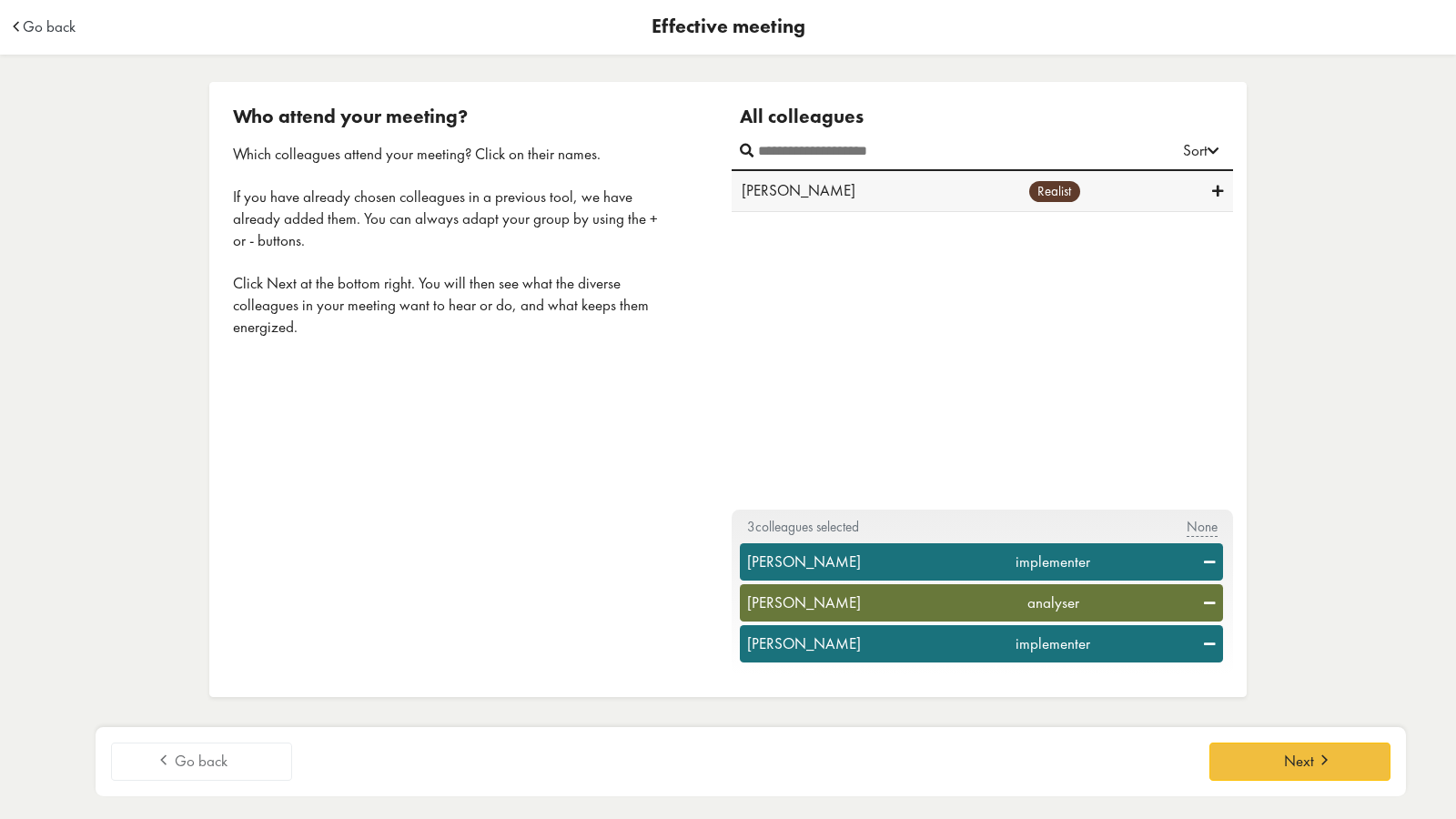
click at [1115, 211] on div "Gregory English realist" at bounding box center [983, 191] width 502 height 41
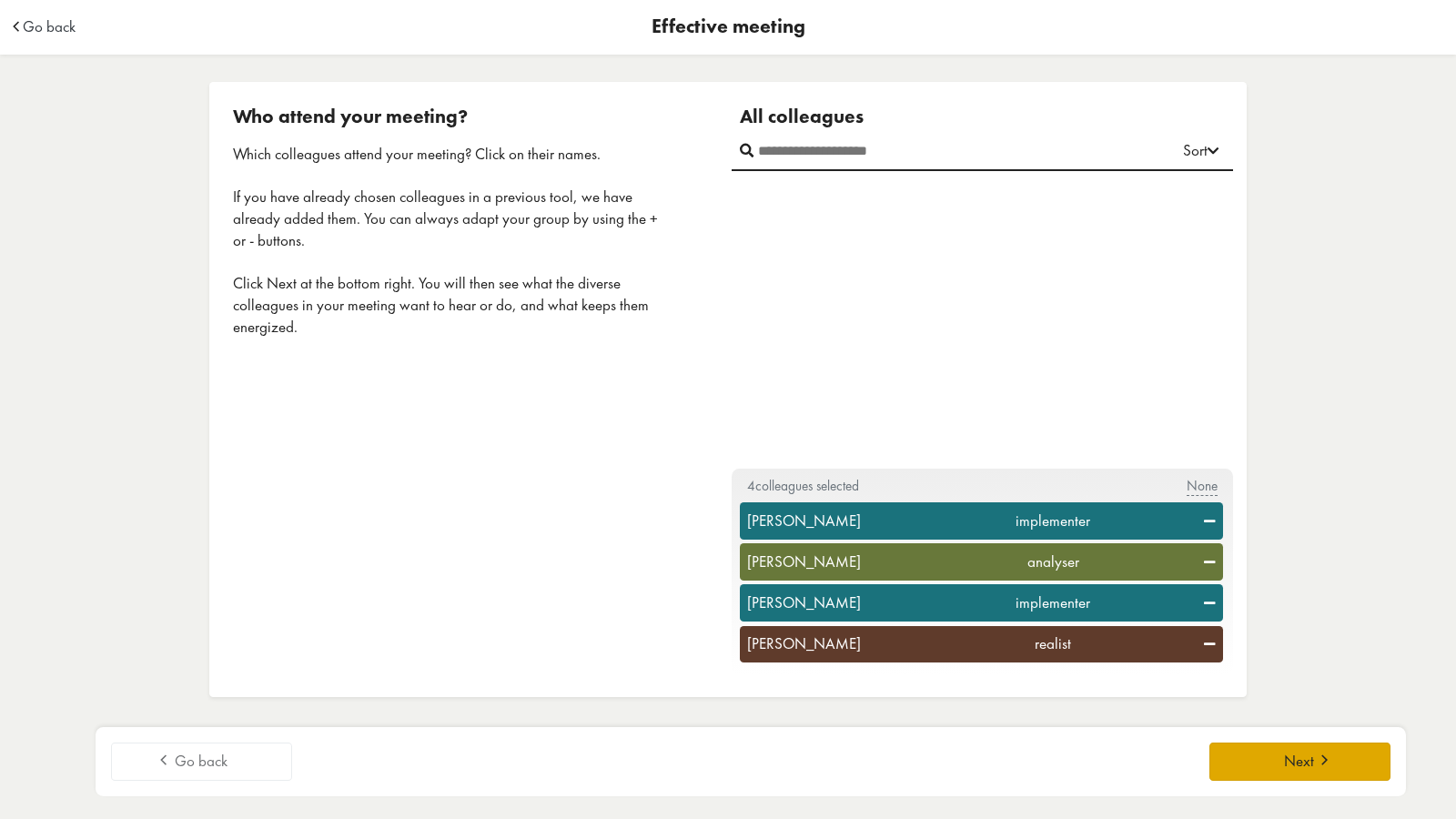
click at [1249, 756] on button "Next" at bounding box center [1299, 761] width 182 height 39
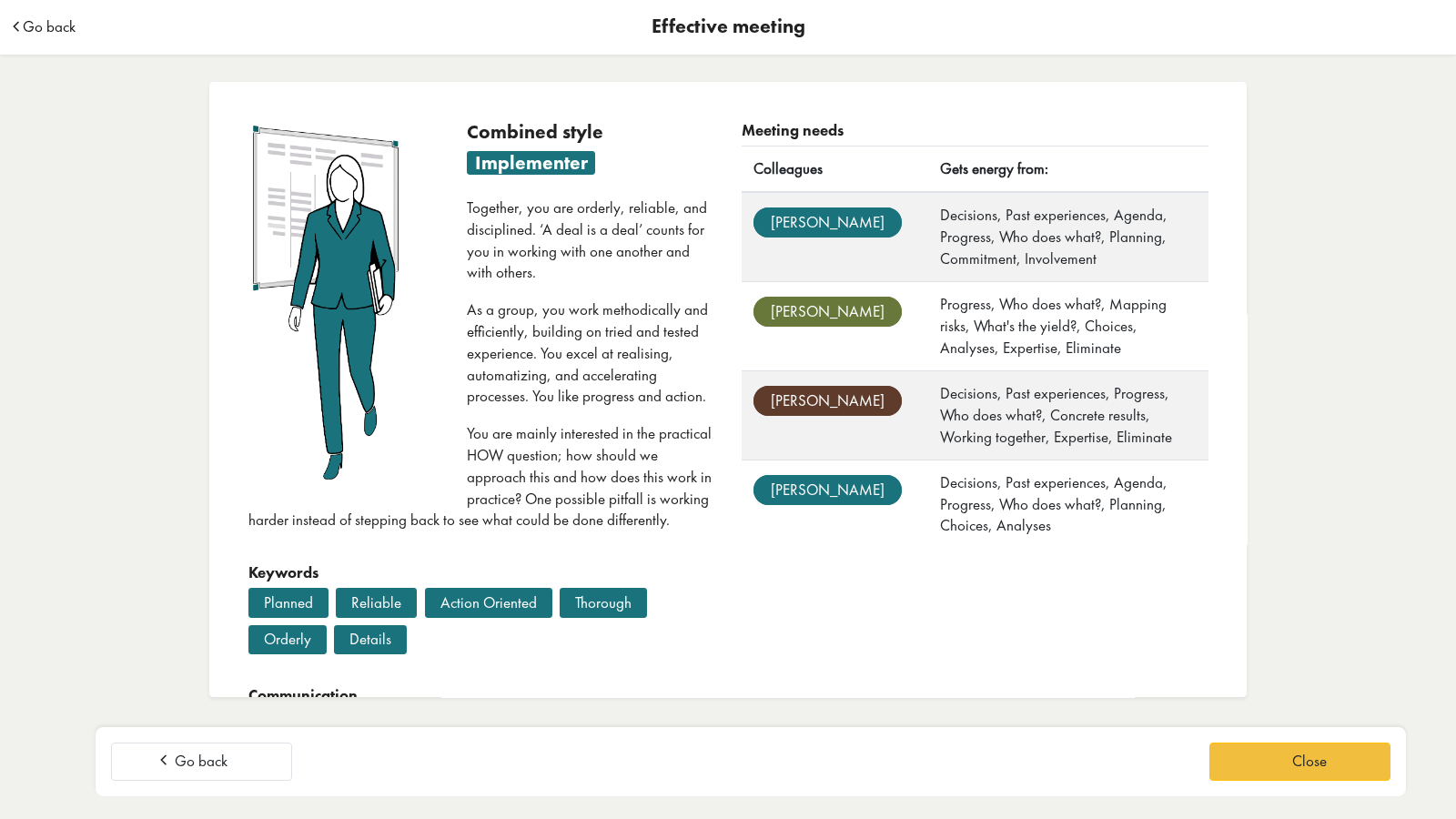
click at [39, 27] on span "Go back" at bounding box center [49, 27] width 53 height 16
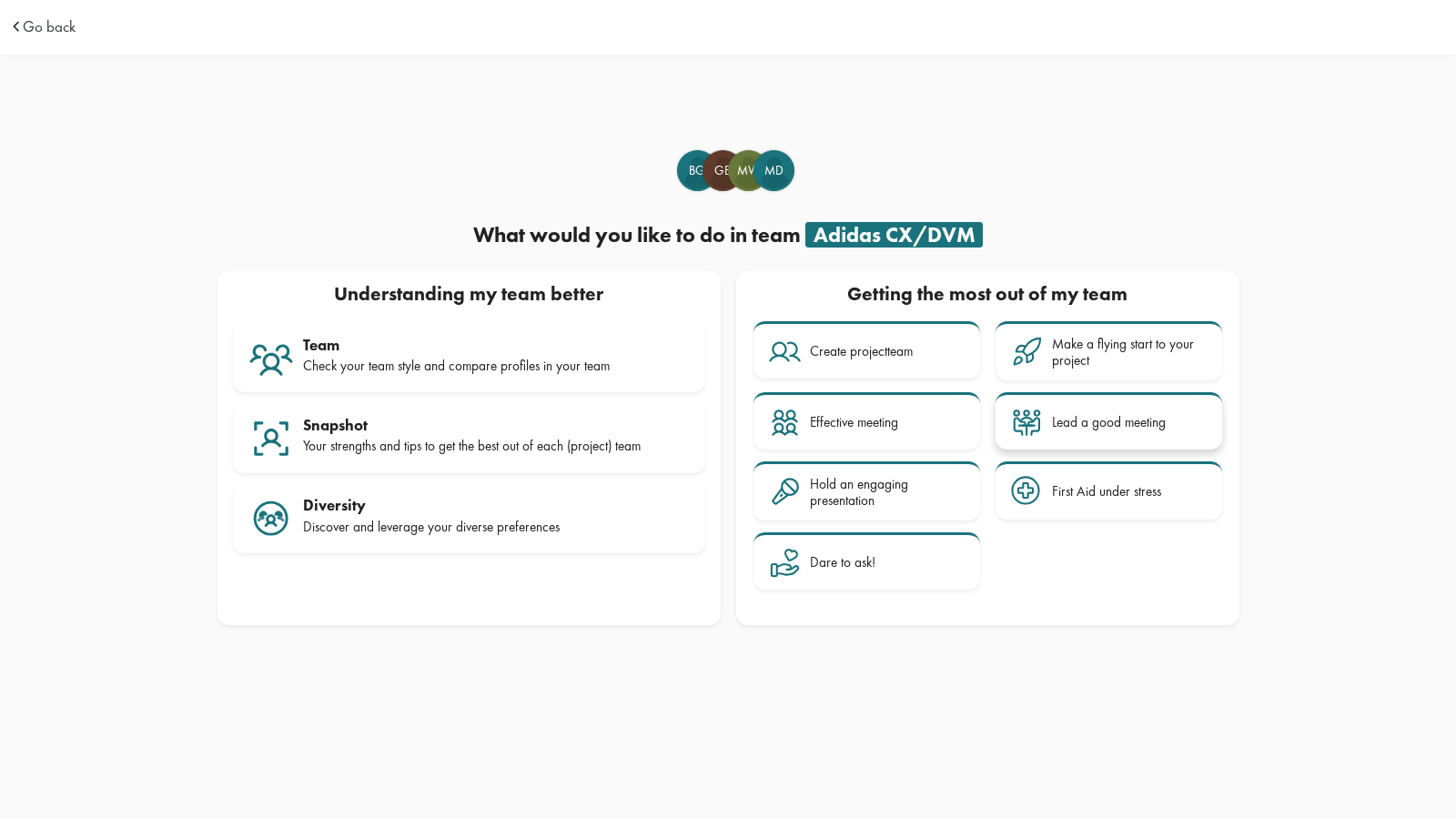
click at [1083, 427] on div "Lead a good meeting" at bounding box center [1109, 422] width 114 height 17
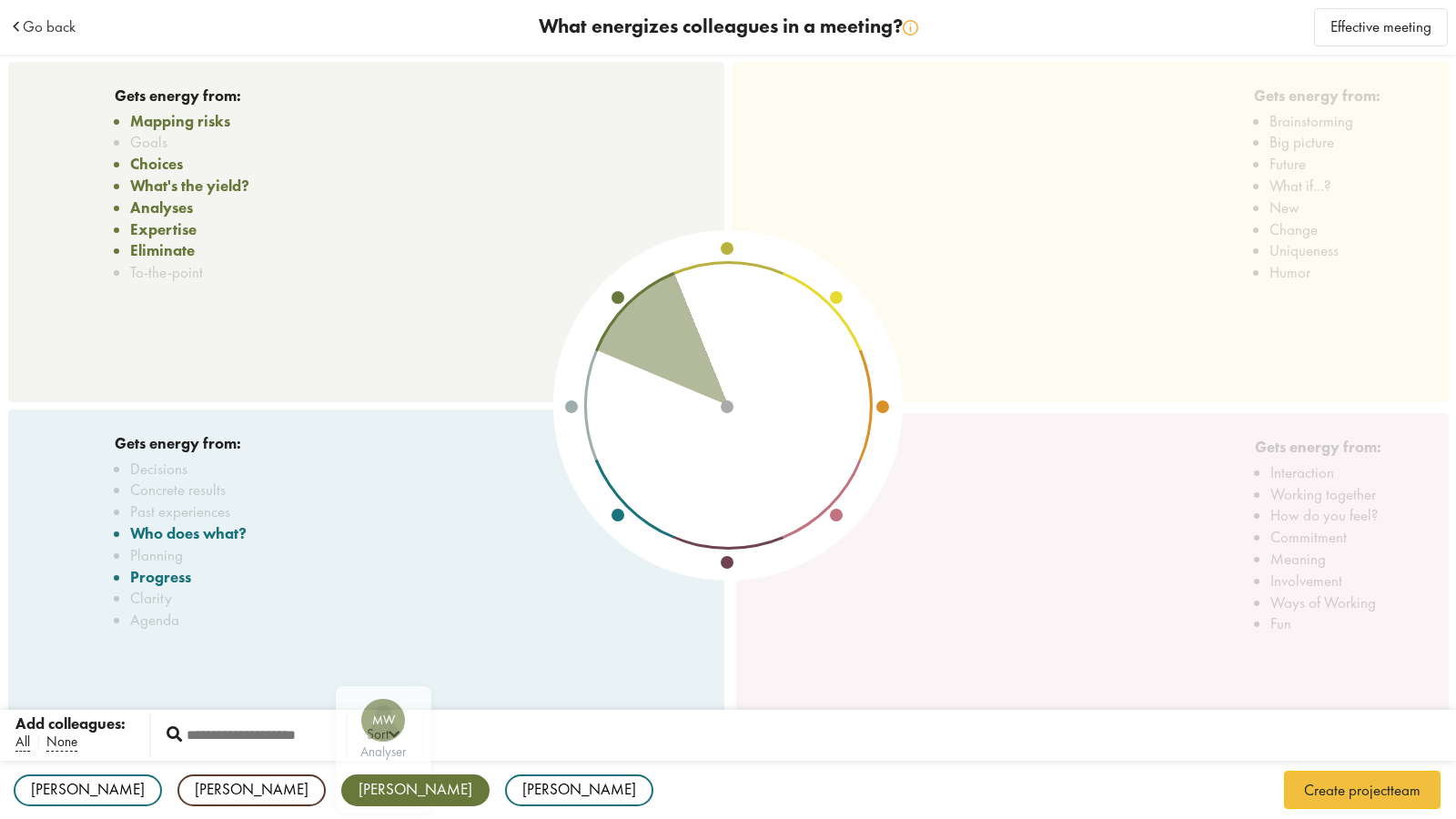
click at [341, 795] on div "[PERSON_NAME]" at bounding box center [416, 790] width 149 height 32
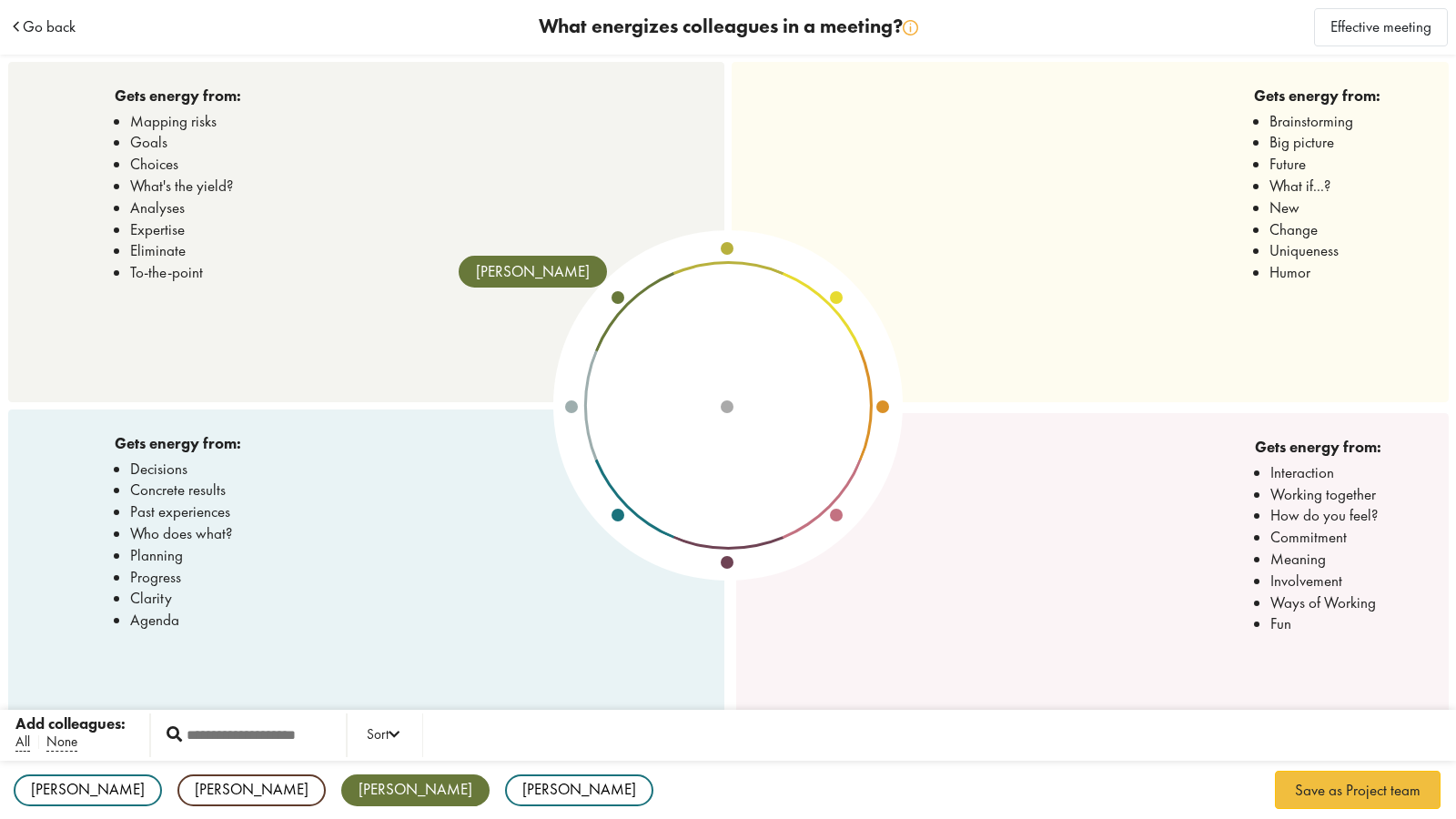
click at [58, 32] on span "Go back" at bounding box center [49, 27] width 53 height 16
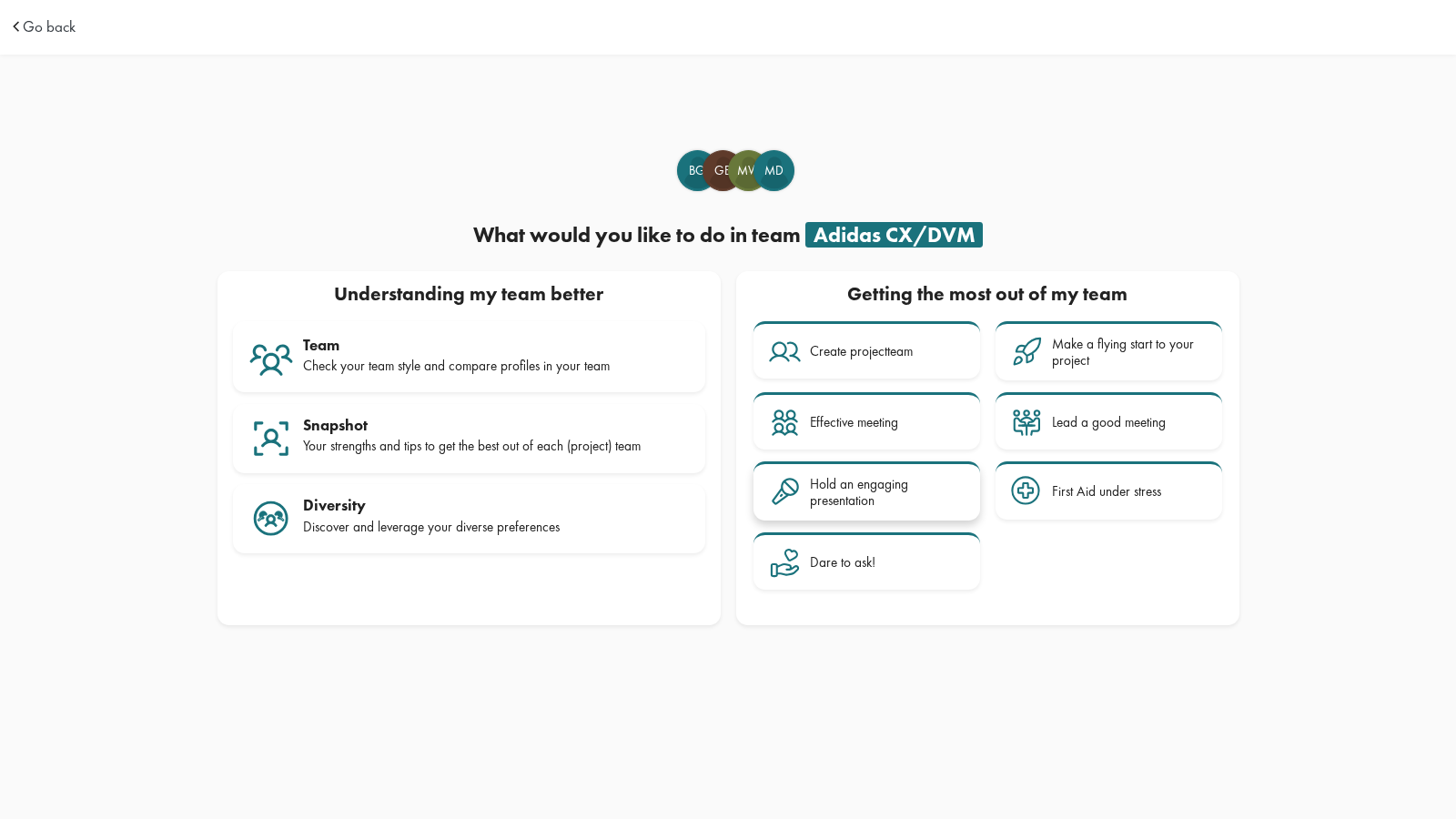
click at [842, 493] on div "Hold an engaging presentation" at bounding box center [888, 493] width 155 height 34
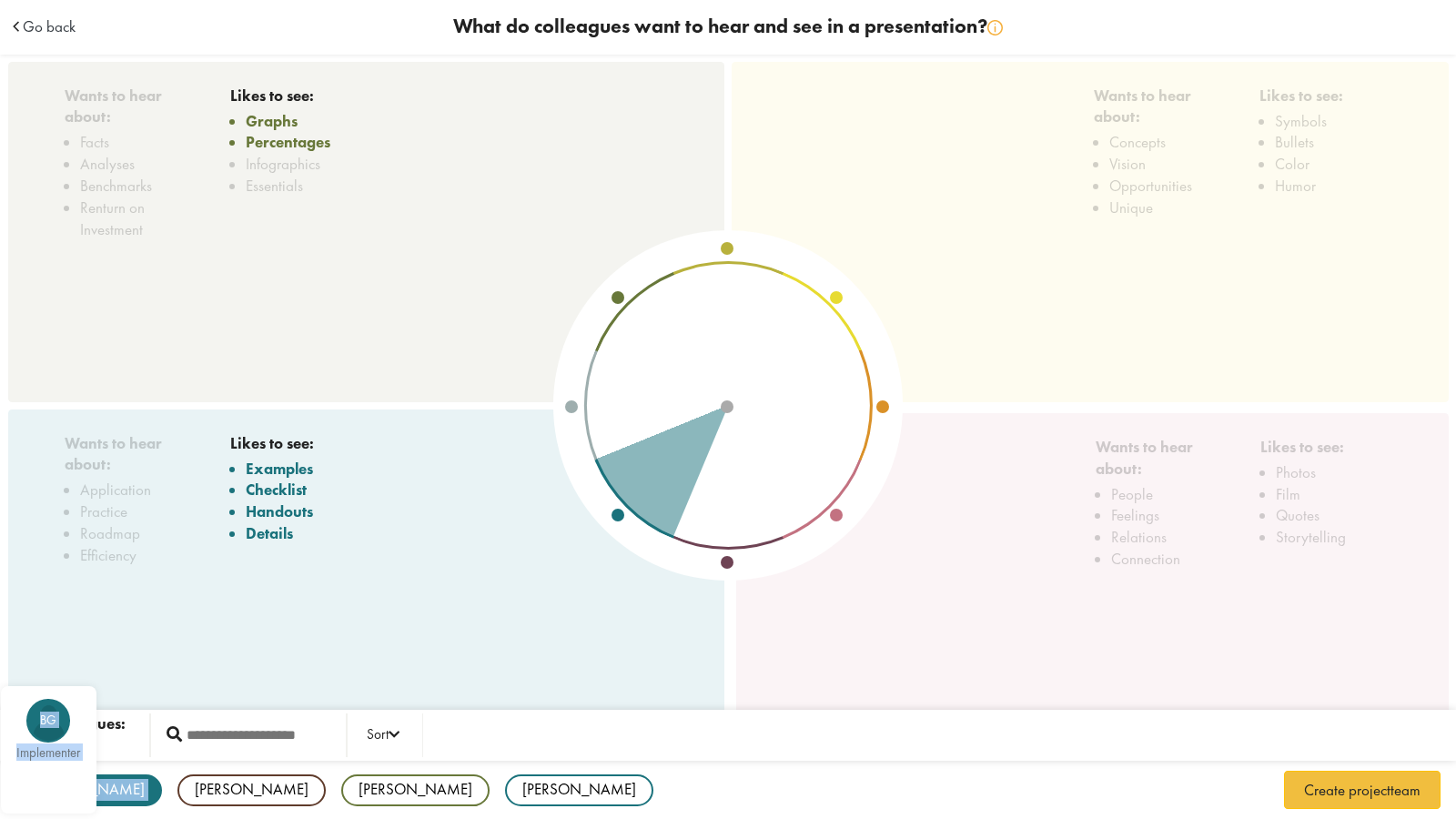
drag, startPoint x: 46, startPoint y: 786, endPoint x: 127, endPoint y: 791, distance: 81.2
click at [127, 791] on div "Bruno BG implementer Gregory GE realist Melanie MW analyser Michael MD implemen…" at bounding box center [728, 790] width 1456 height 60
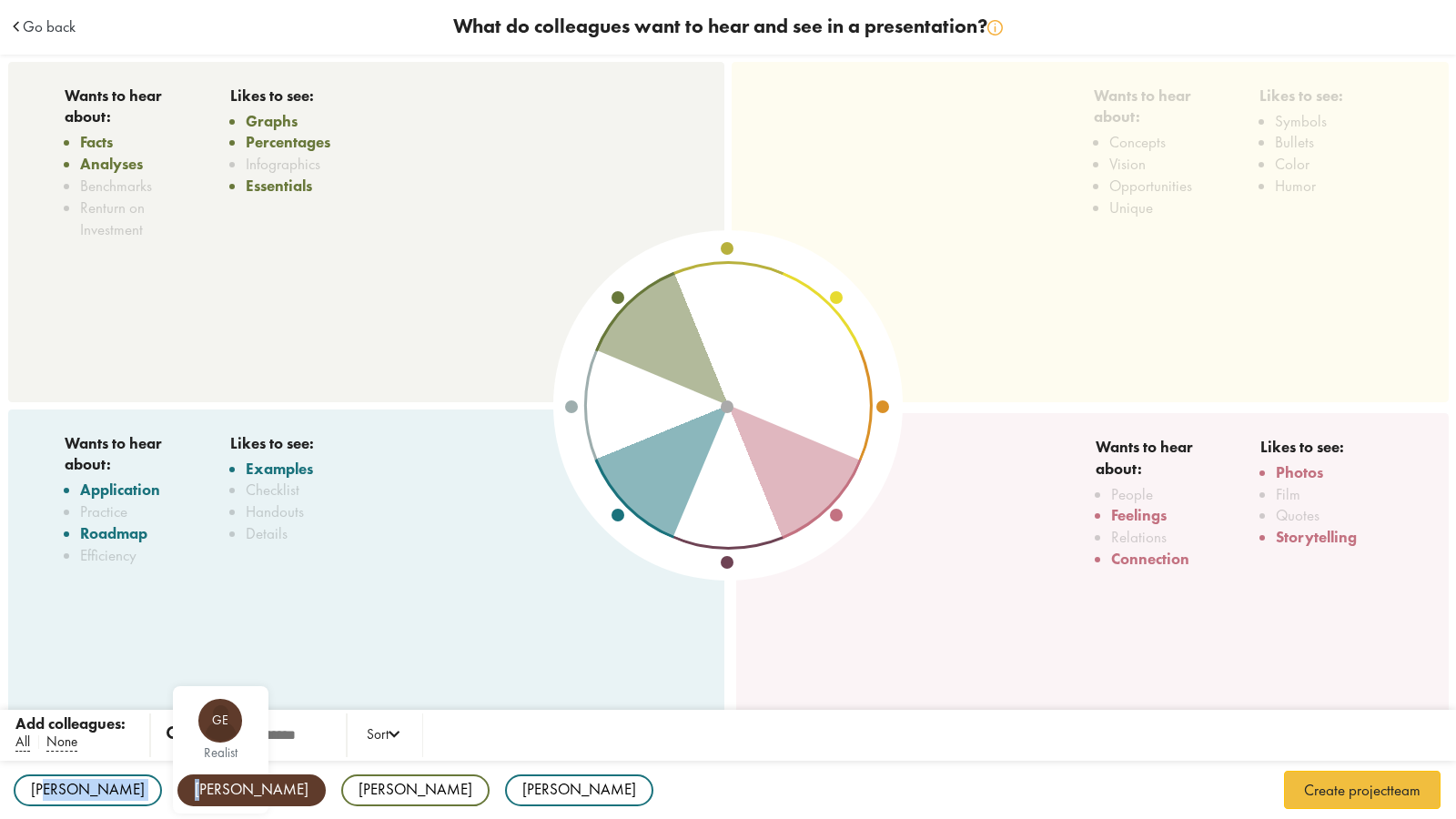
click at [178, 791] on div "Gregory" at bounding box center [252, 790] width 149 height 32
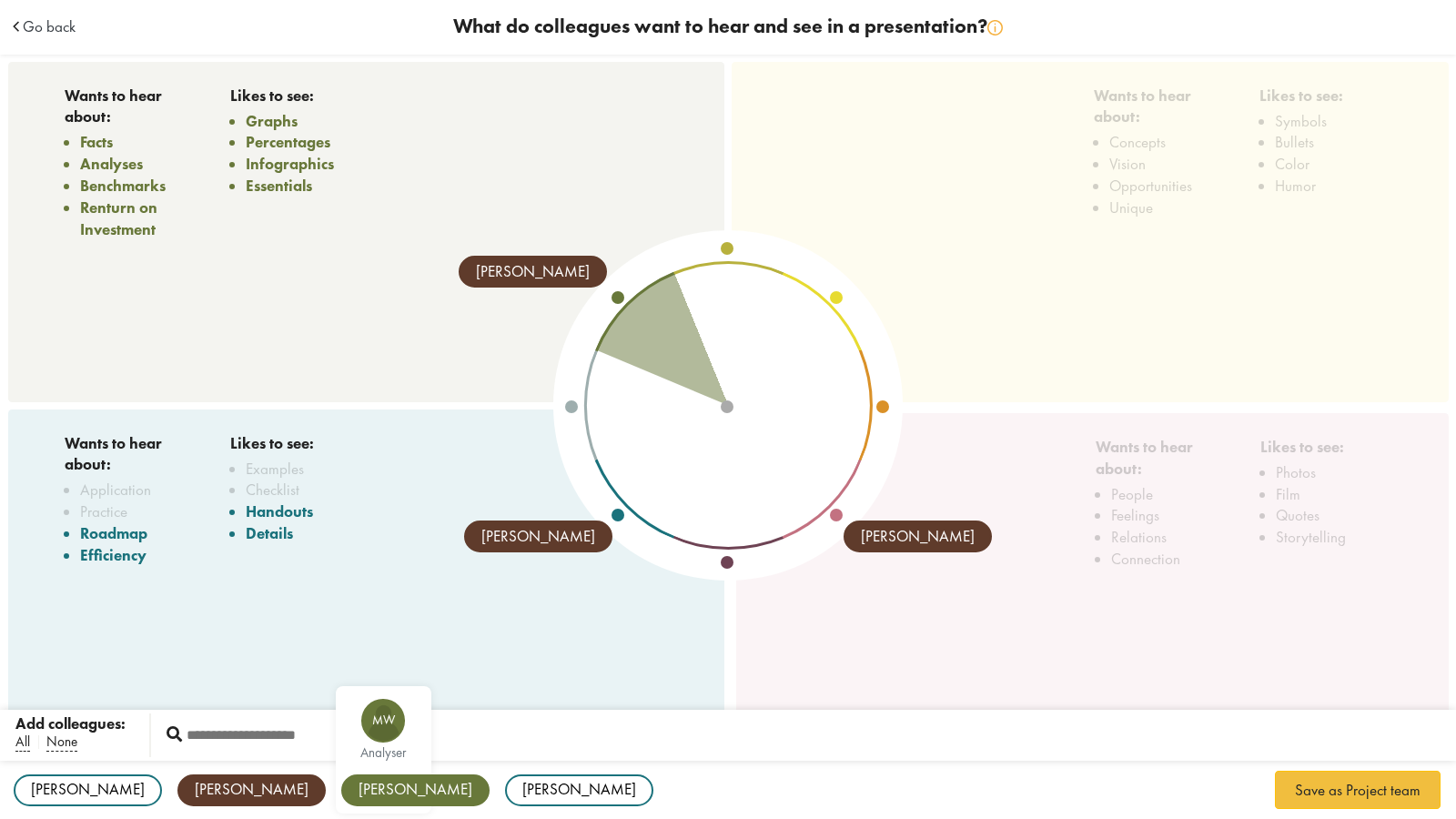
click at [341, 791] on div "Melanie" at bounding box center [416, 790] width 149 height 32
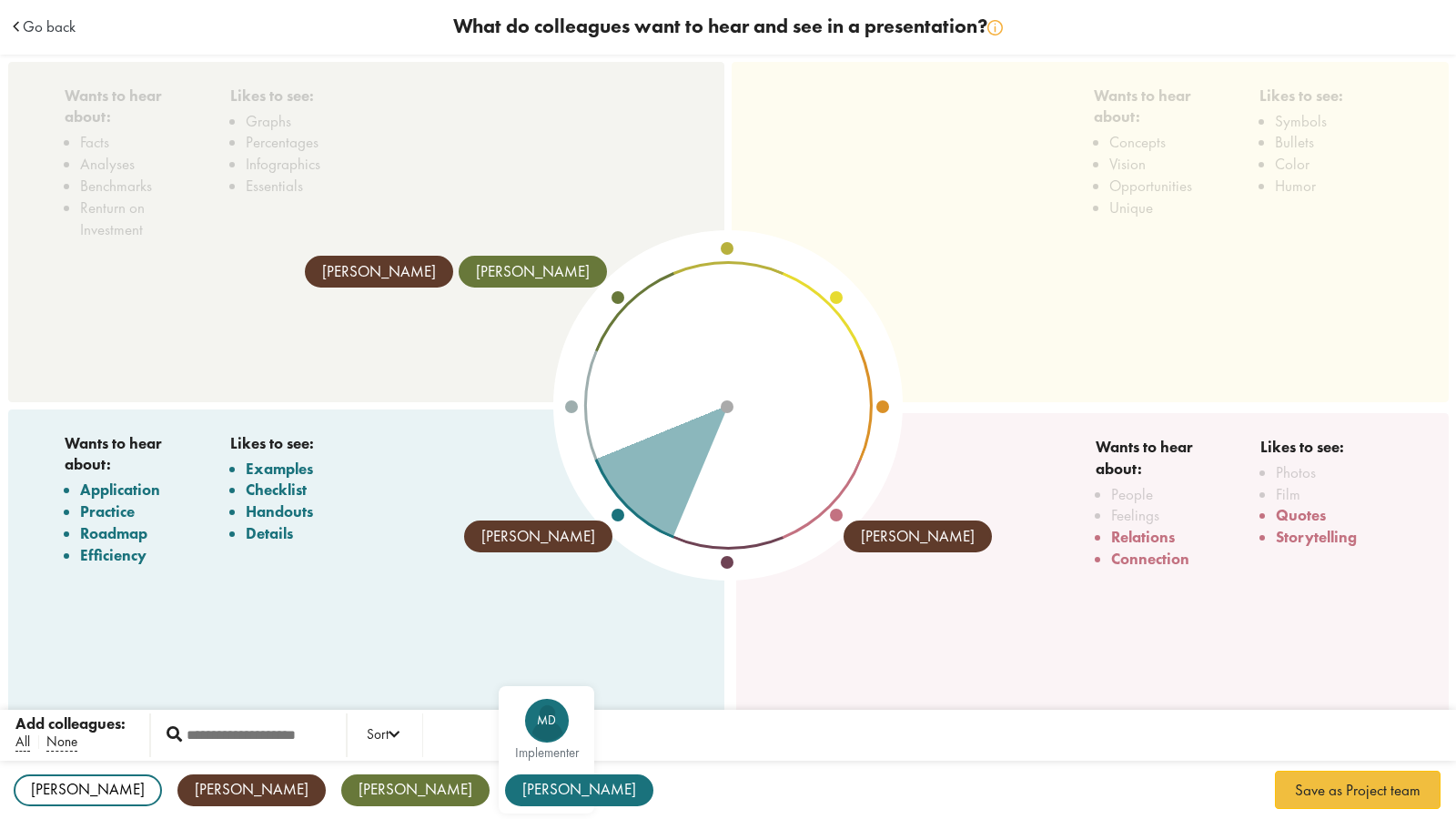
click at [505, 796] on div "Michael" at bounding box center [579, 790] width 149 height 32
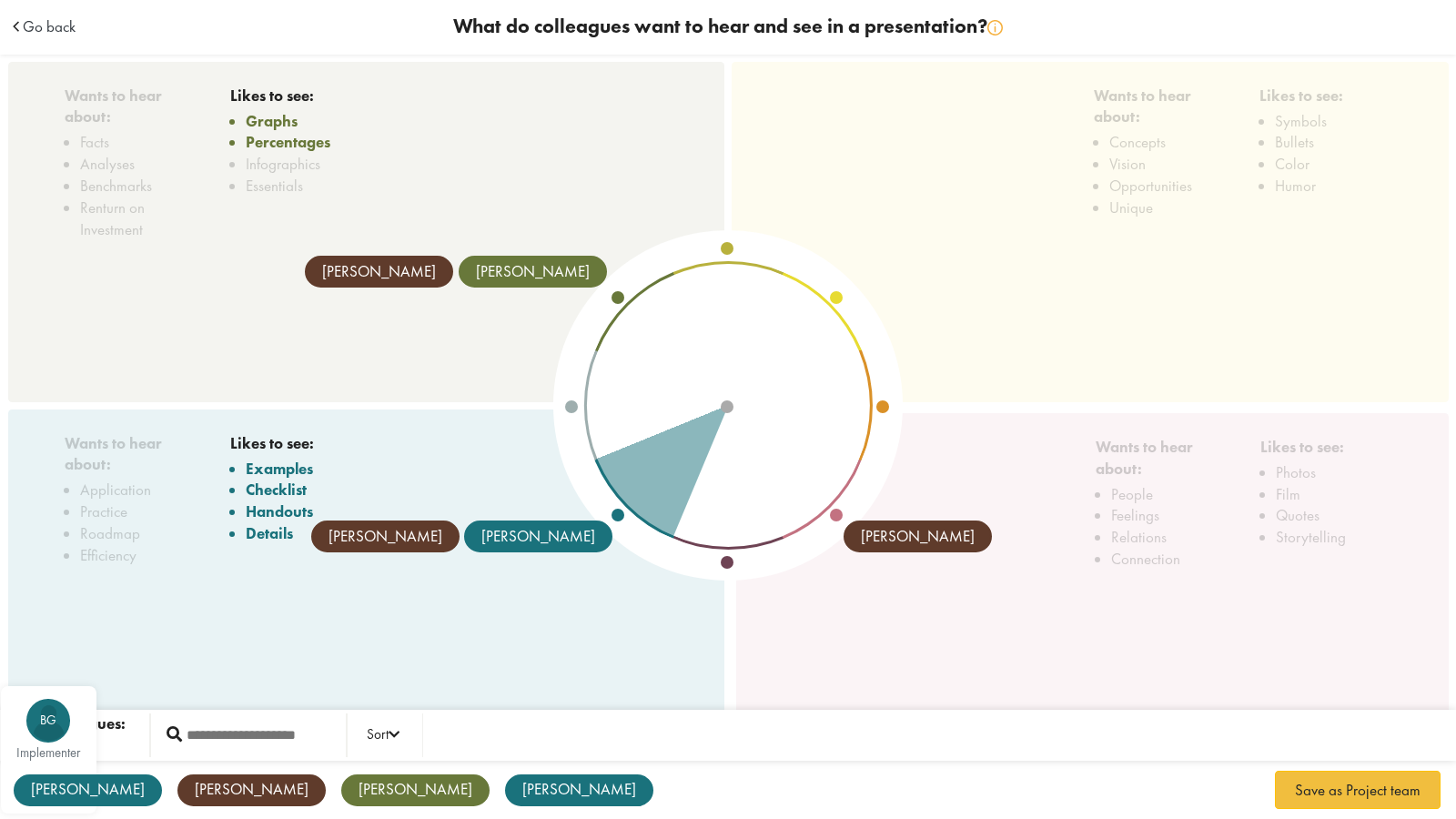
click at [48, 786] on div "Bruno" at bounding box center [88, 790] width 149 height 32
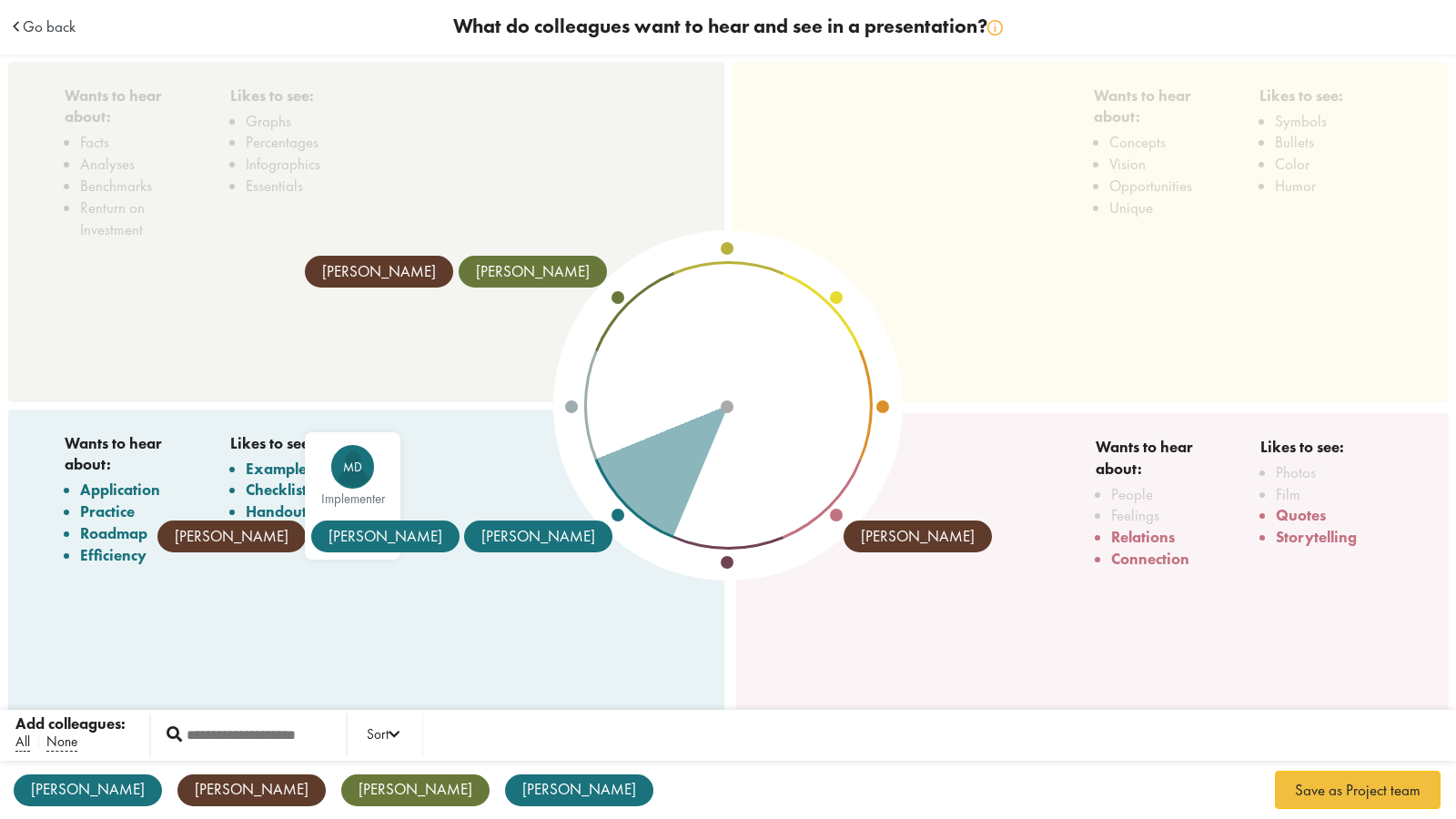
click at [459, 536] on div "Michael" at bounding box center [386, 536] width 149 height 32
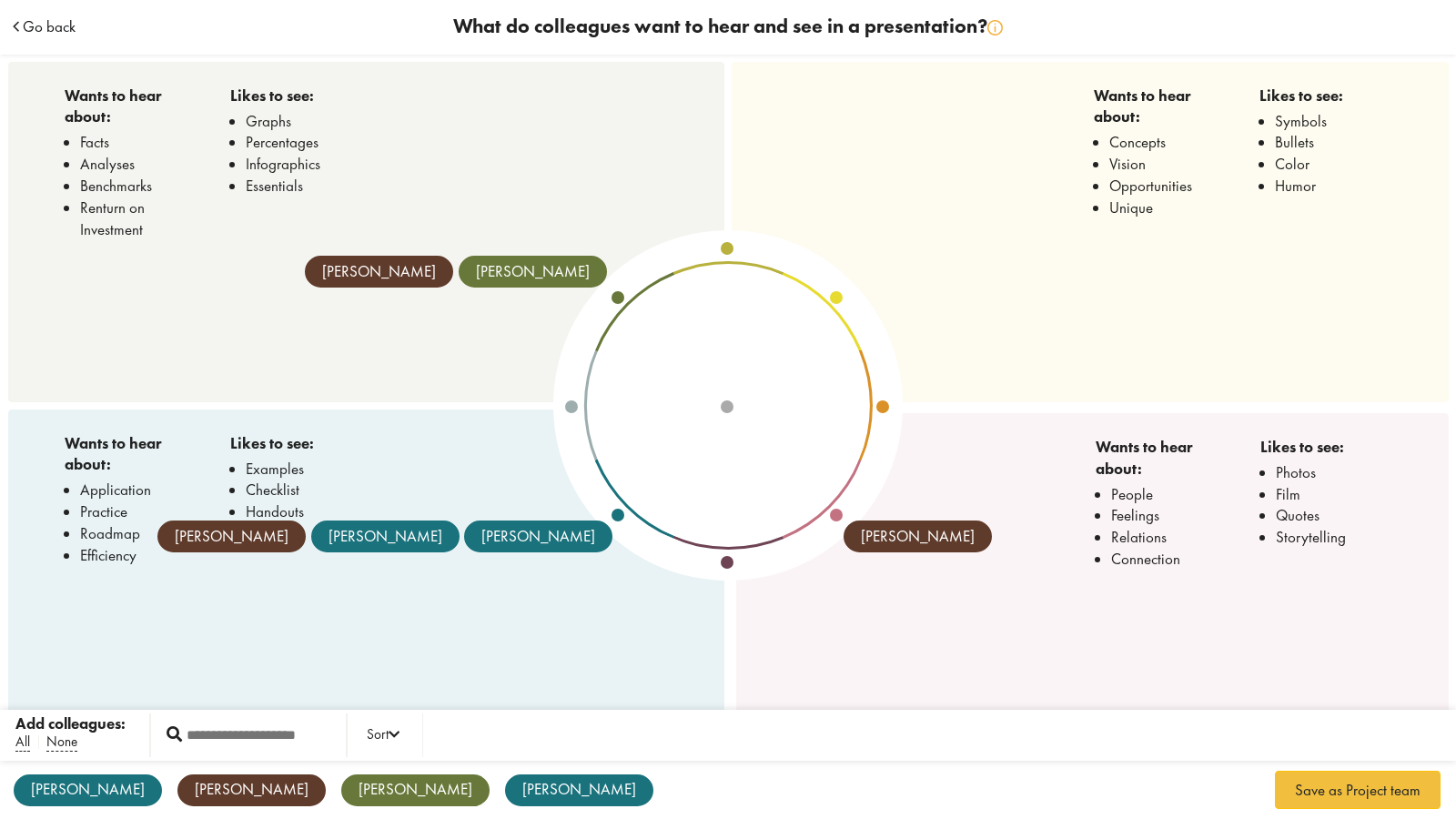
click at [25, 32] on span "Go back" at bounding box center [49, 27] width 53 height 16
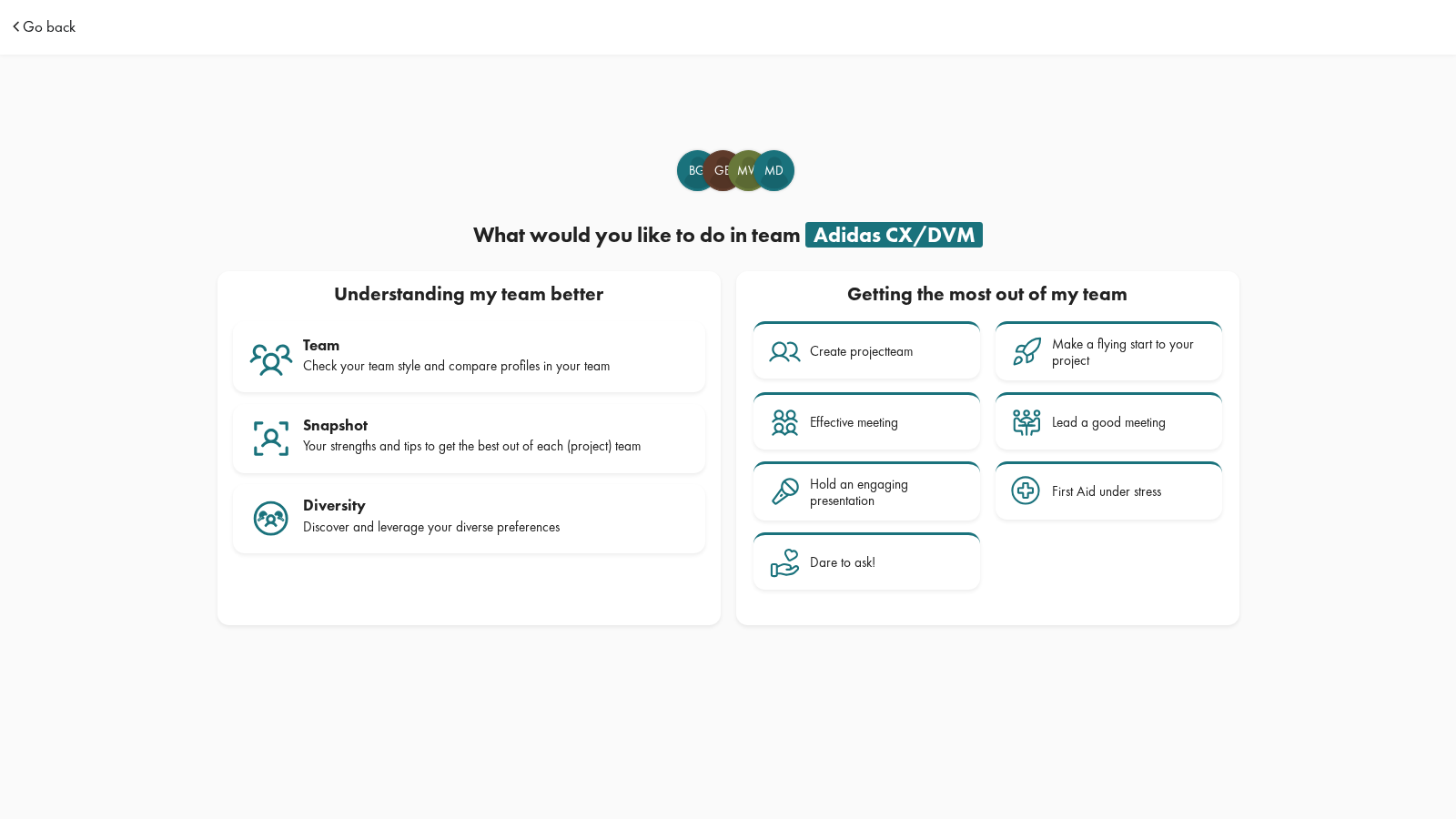
click at [33, 20] on span "Go back" at bounding box center [49, 27] width 53 height 16
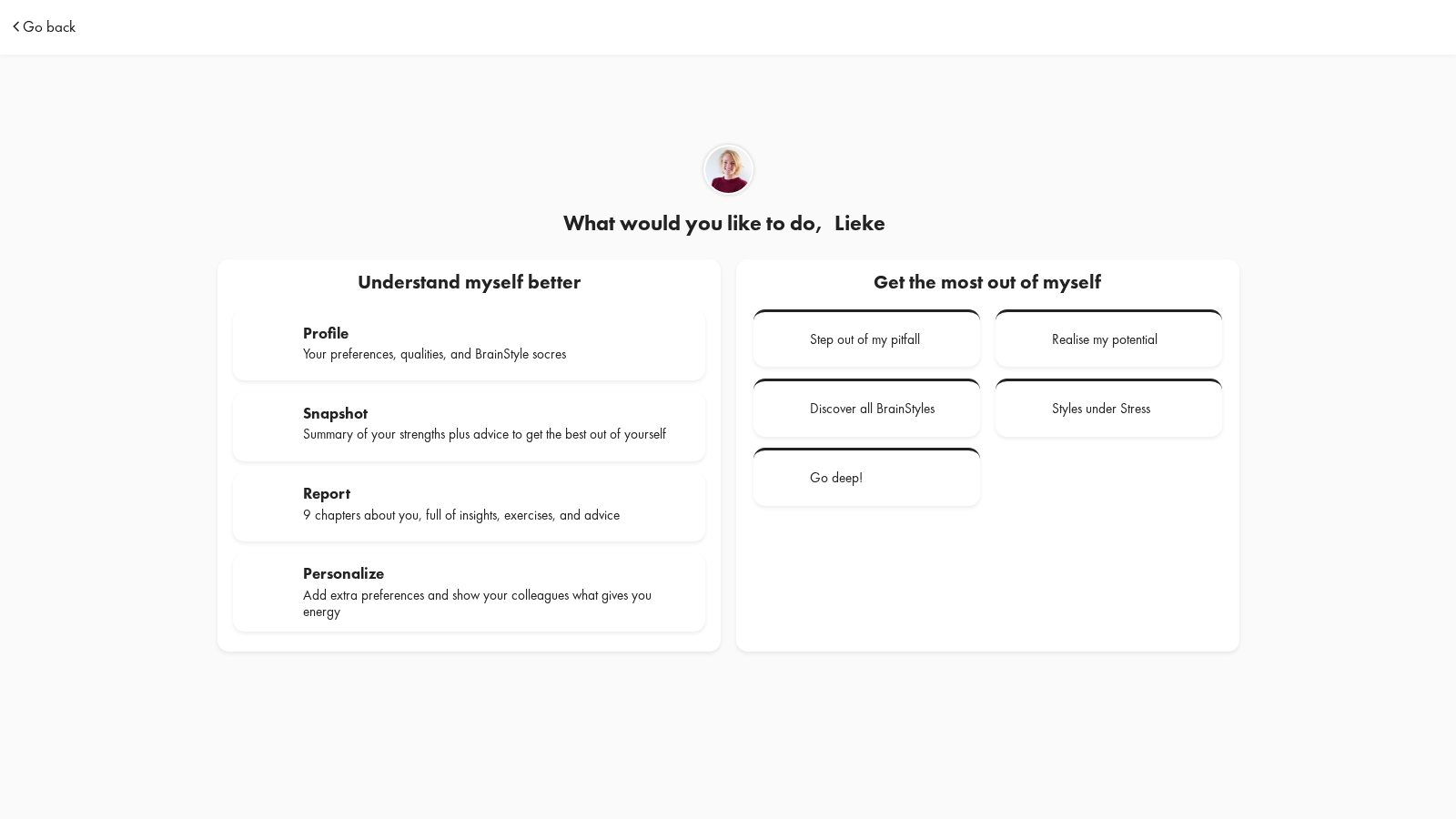
click at [33, 20] on span "Go back" at bounding box center [49, 27] width 53 height 16
